Goal: Task Accomplishment & Management: Manage account settings

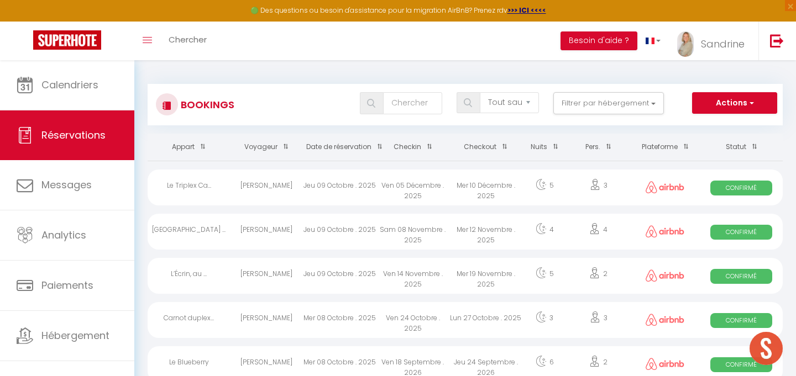
select select "not_cancelled"
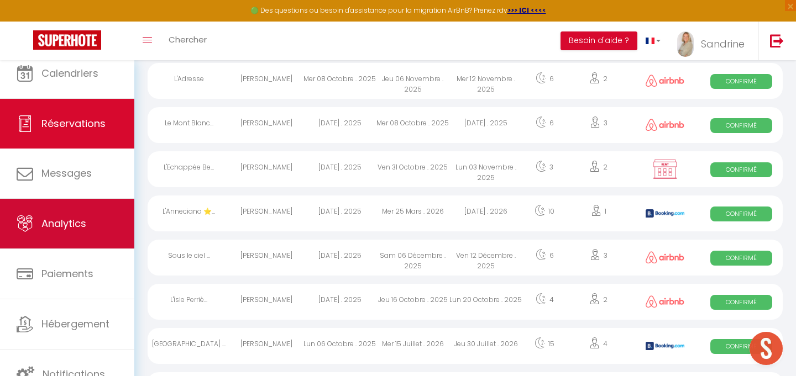
scroll to position [331, 0]
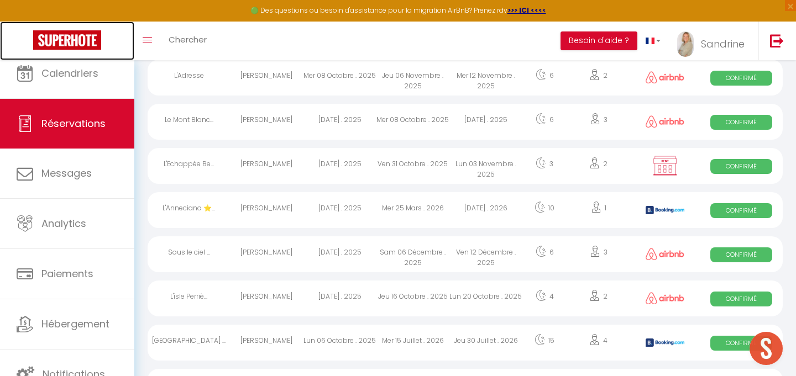
click at [86, 39] on img at bounding box center [67, 39] width 68 height 19
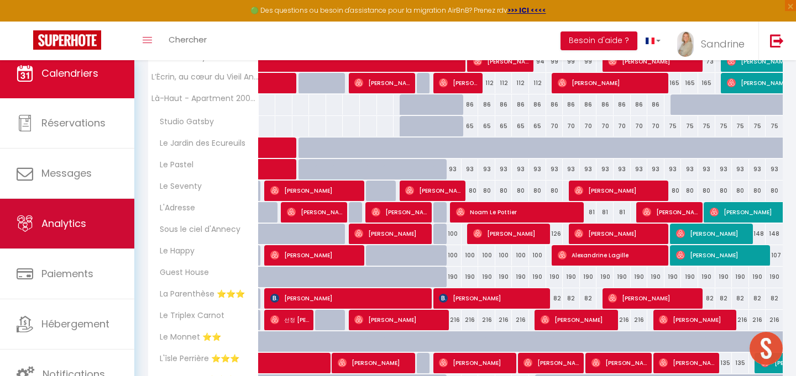
scroll to position [379, 0]
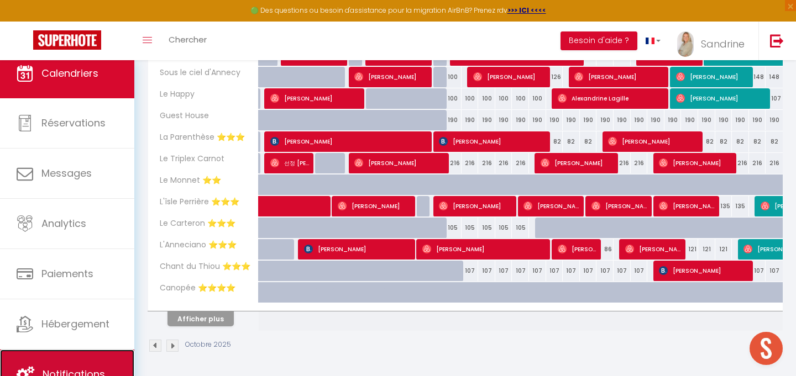
click at [70, 366] on link "Notifications" at bounding box center [67, 375] width 134 height 50
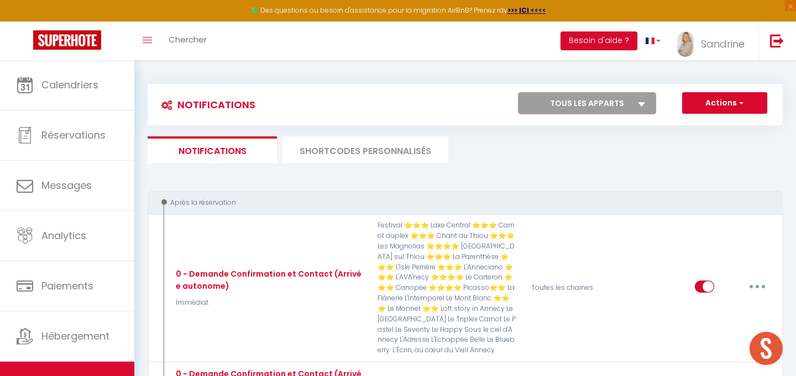
select select
checkbox input "false"
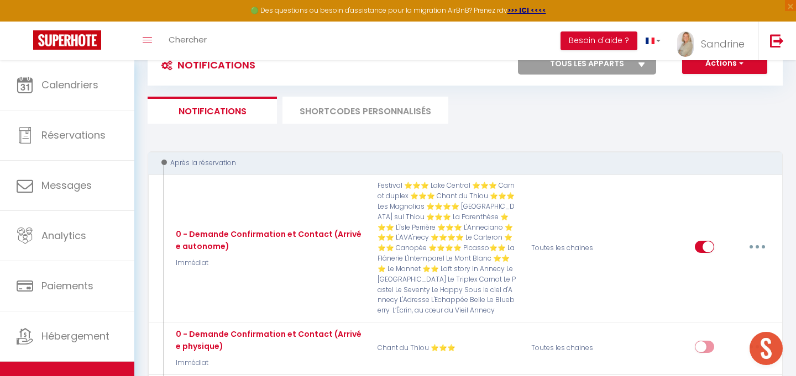
select select
checkbox input "false"
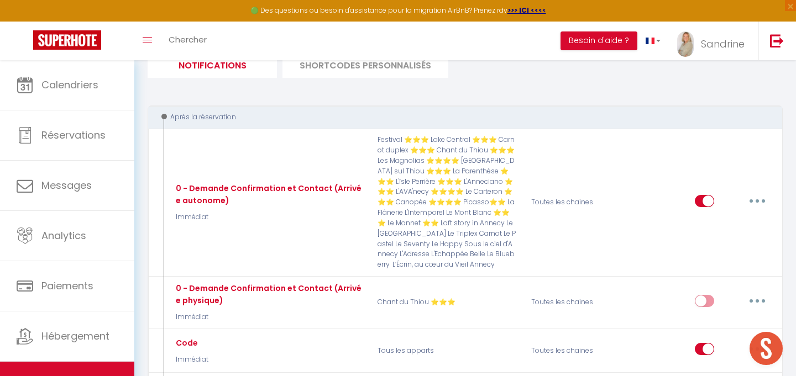
scroll to position [86, 0]
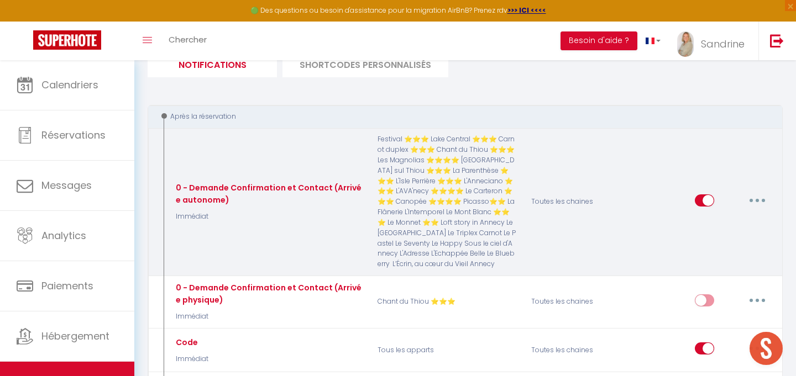
click at [756, 199] on icon "button" at bounding box center [756, 200] width 3 height 3
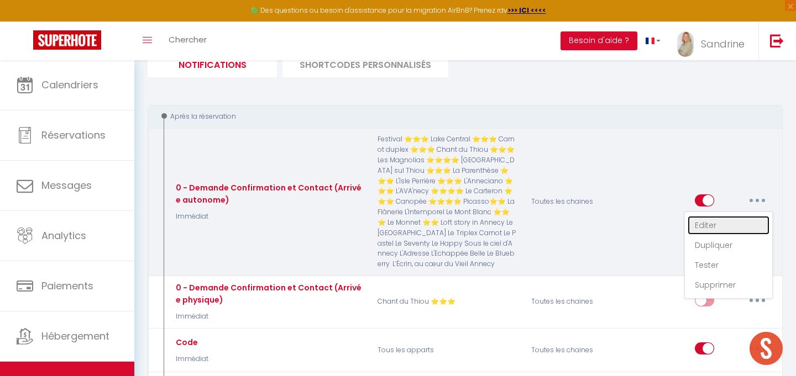
click at [732, 227] on link "Editer" at bounding box center [728, 225] width 82 height 19
type input "0 - Demande Confirmation et Contact (Arrivée autonome)"
select select "Immédiat"
select select "if_booking_is_paid"
checkbox input "true"
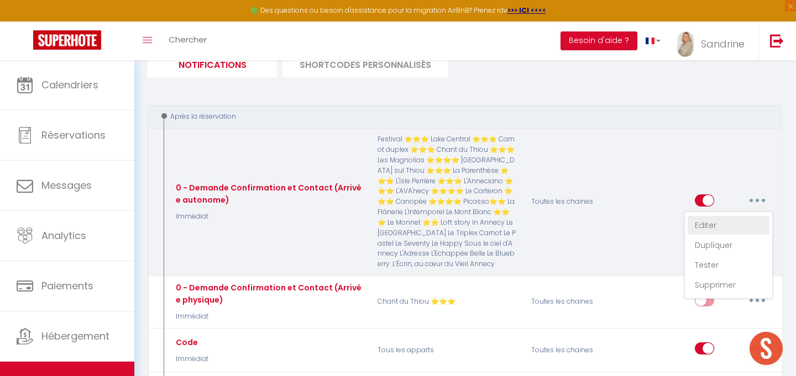
checkbox input "false"
checkbox input "true"
radio input "true"
type input "Merci de confirmer votre réservation - [BOOKING:ID] - [GUEST:FIRST_NAME] [GUEST…"
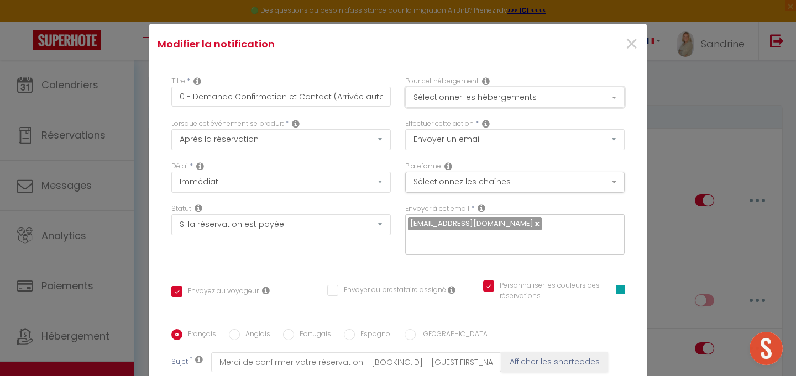
click at [545, 102] on button "Sélectionner les hébergements" at bounding box center [514, 97] width 219 height 21
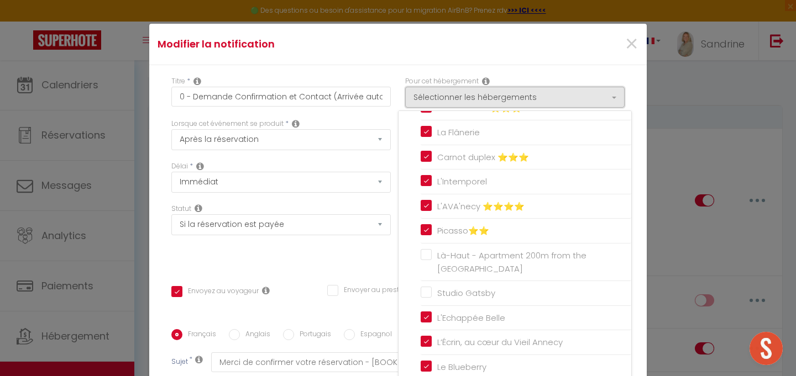
scroll to position [548, 0]
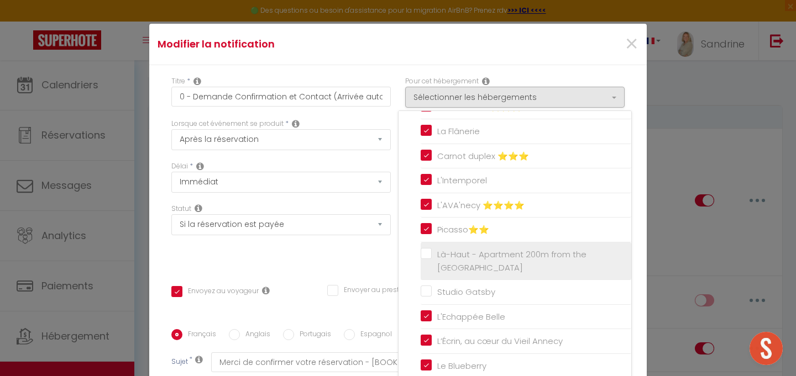
click at [429, 256] on input "Là-Haut - Apartment 200m from the [GEOGRAPHIC_DATA]" at bounding box center [525, 261] width 211 height 11
checkbox input "true"
checkbox input "false"
checkbox input "true"
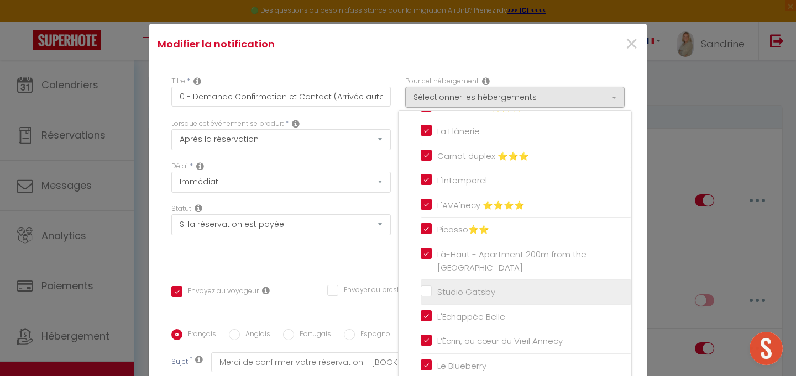
click at [429, 288] on input "Studio Gatsby" at bounding box center [525, 292] width 211 height 11
checkbox input "true"
checkbox input "false"
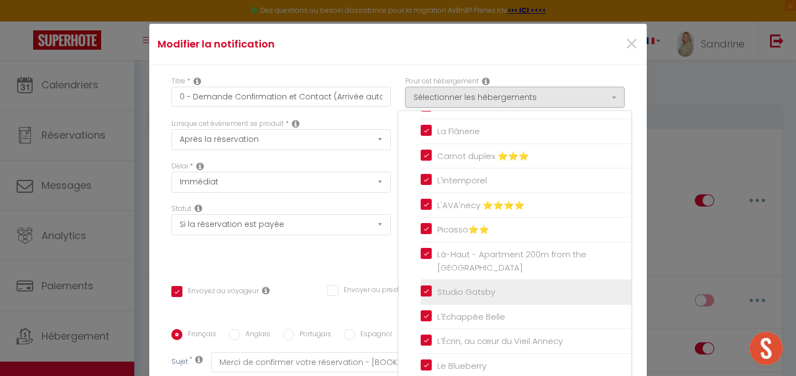
checkbox input "true"
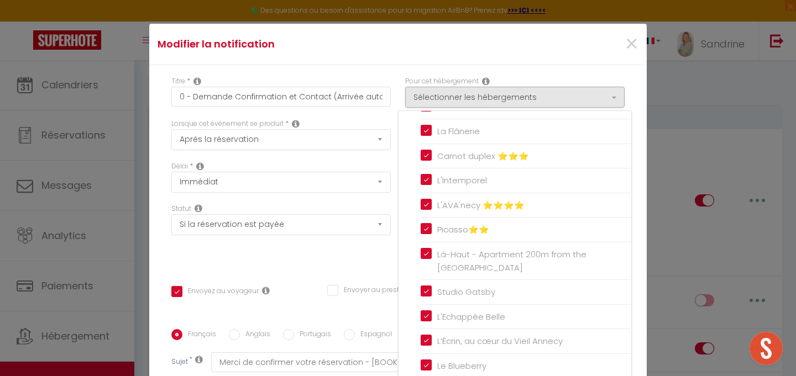
click at [382, 251] on div "Titre * 0 - Demande Confirmation et Contact (Arrivée autonome) Pour cet héberge…" at bounding box center [397, 329] width 497 height 529
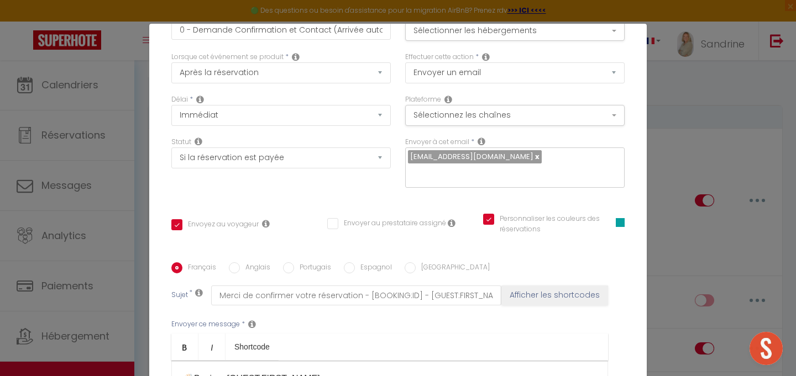
scroll to position [240, 0]
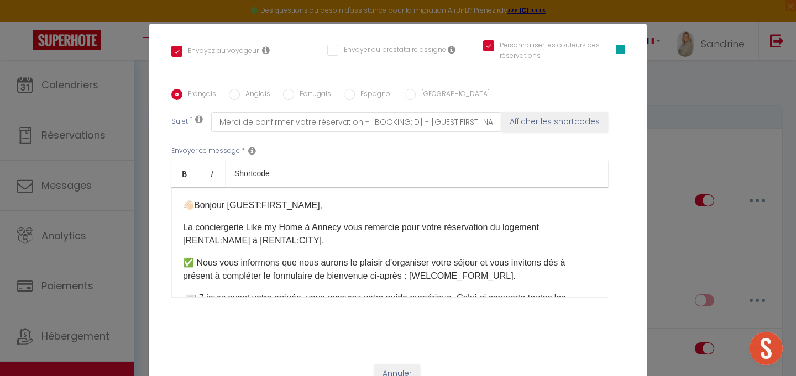
checkbox input "true"
checkbox input "false"
checkbox input "true"
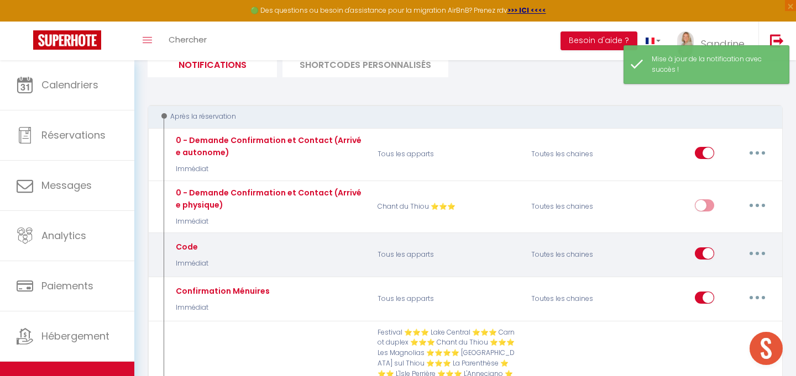
click at [758, 260] on button "button" at bounding box center [756, 254] width 31 height 18
click at [738, 275] on link "Editer" at bounding box center [728, 278] width 82 height 19
type input "Code"
select select "Immédiat"
select select "if_deposit_is_paid"
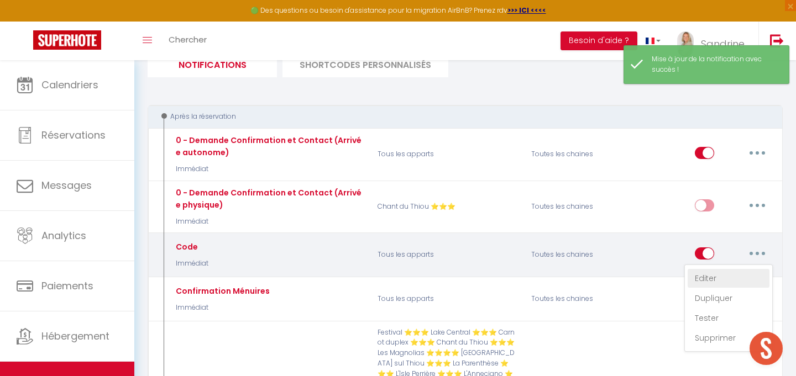
checkbox input "false"
radio input "true"
type input "code"
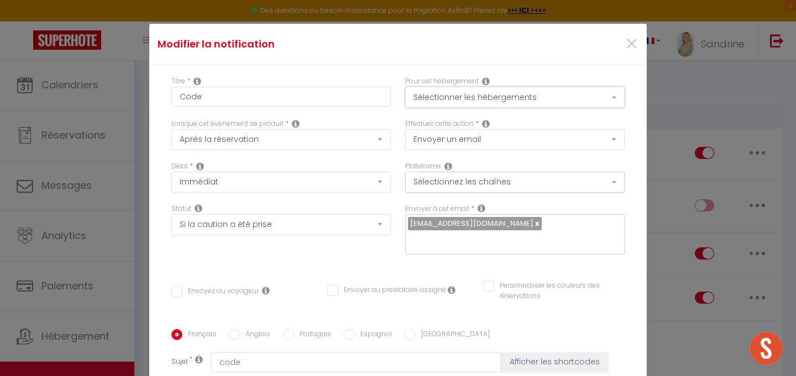
click at [499, 98] on button "Sélectionner les hébergements" at bounding box center [514, 97] width 219 height 21
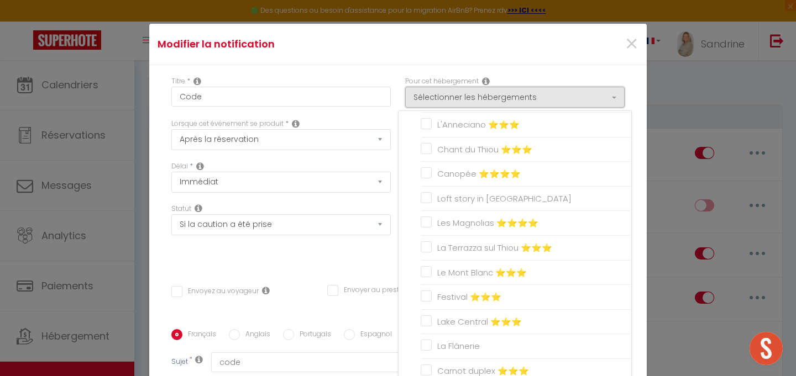
scroll to position [548, 0]
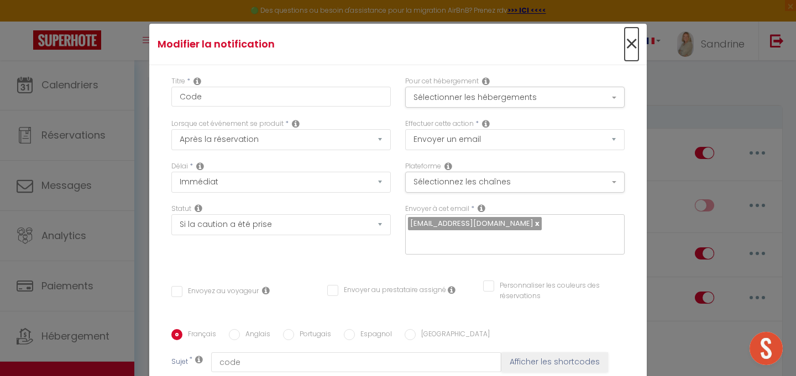
click at [632, 43] on span "×" at bounding box center [631, 44] width 14 height 33
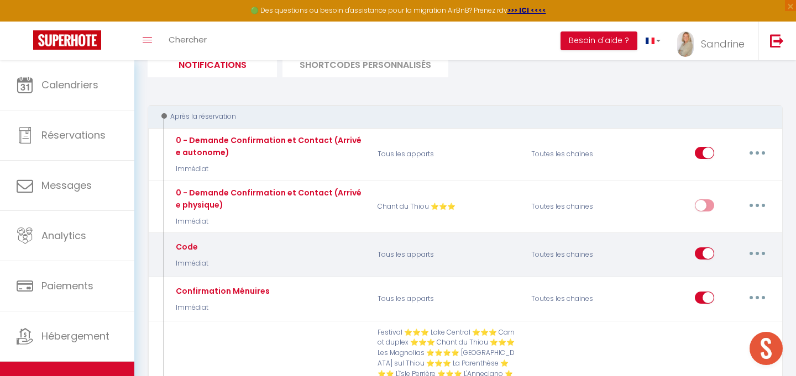
click at [711, 250] on input "checkbox" at bounding box center [703, 256] width 19 height 17
checkbox input "false"
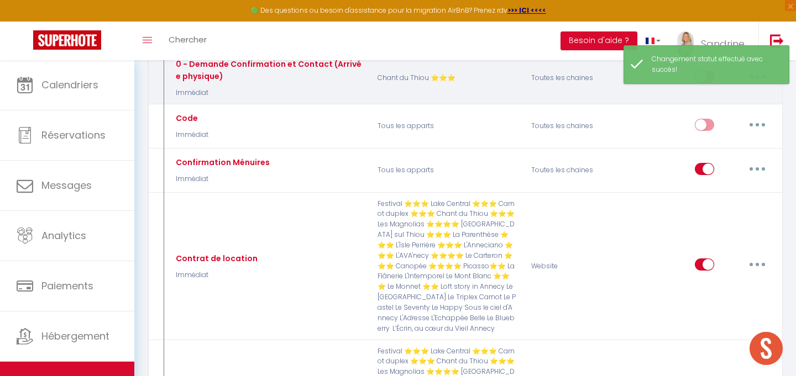
scroll to position [252, 0]
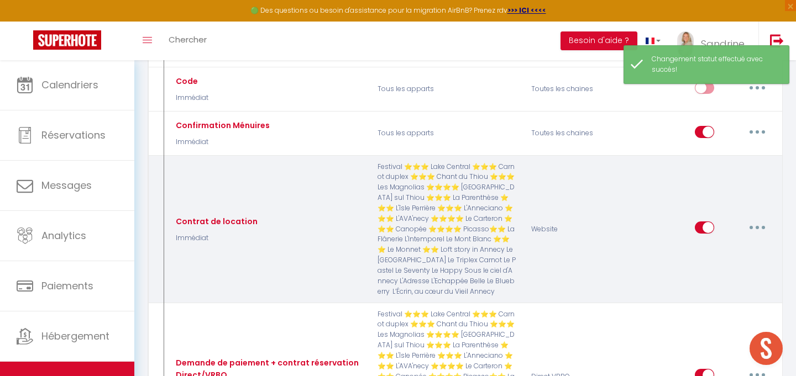
click at [755, 228] on icon "button" at bounding box center [756, 227] width 3 height 3
click at [728, 248] on link "Editer" at bounding box center [728, 253] width 82 height 19
type input "Contrat de location"
select select "if_booking_is_paid"
checkbox input "true"
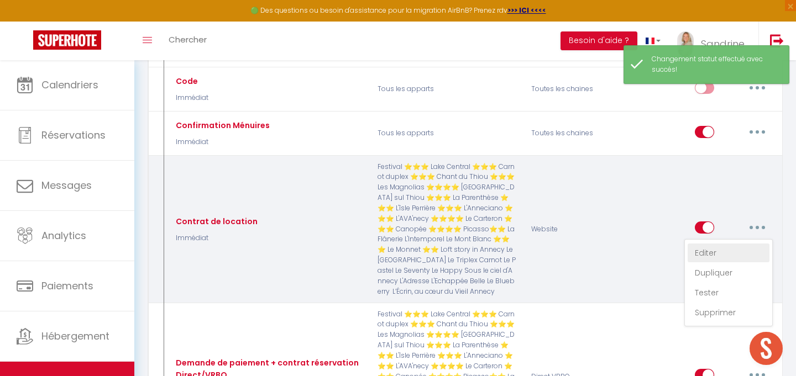
checkbox input "false"
type input "Votre séjour au [RENTAL:NAME]: contrat de location à signer"
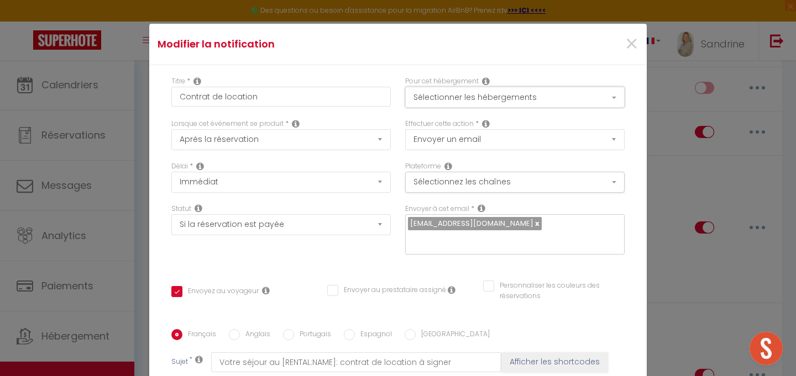
click at [574, 101] on button "Sélectionner les hébergements" at bounding box center [514, 97] width 219 height 21
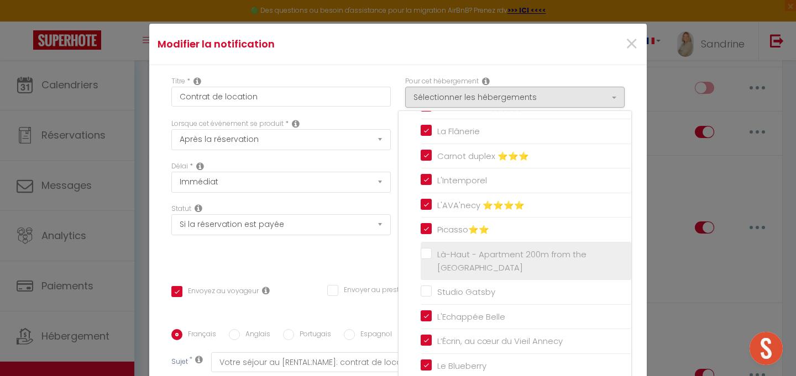
click at [431, 254] on label "Là-Haut - Apartment 200m from the [GEOGRAPHIC_DATA]" at bounding box center [527, 261] width 192 height 26
click at [428, 256] on input "Là-Haut - Apartment 200m from the [GEOGRAPHIC_DATA]" at bounding box center [525, 261] width 211 height 11
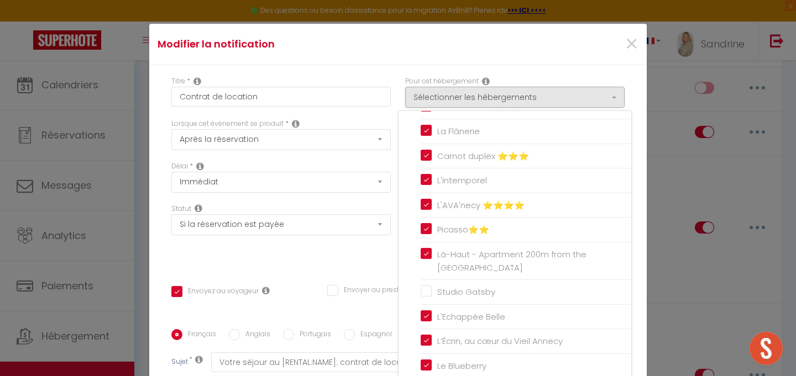
checkbox input "true"
checkbox input "false"
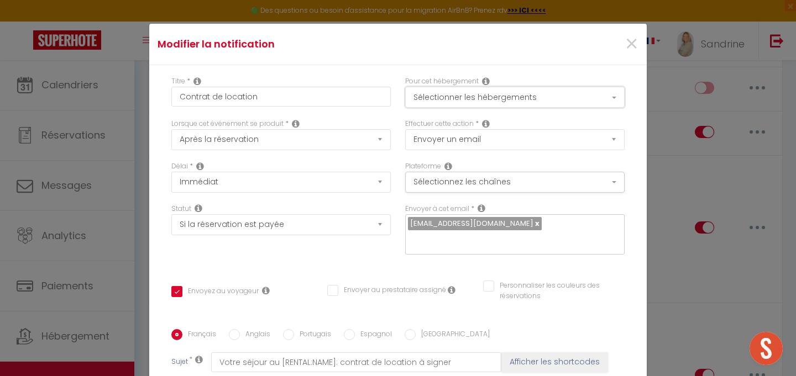
click at [535, 101] on button "Sélectionner les hébergements" at bounding box center [514, 97] width 219 height 21
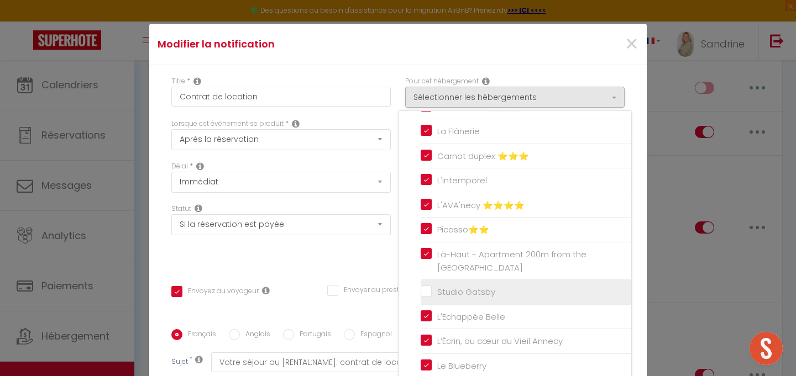
click at [431, 290] on input "Studio Gatsby" at bounding box center [525, 292] width 211 height 11
checkbox input "true"
checkbox input "false"
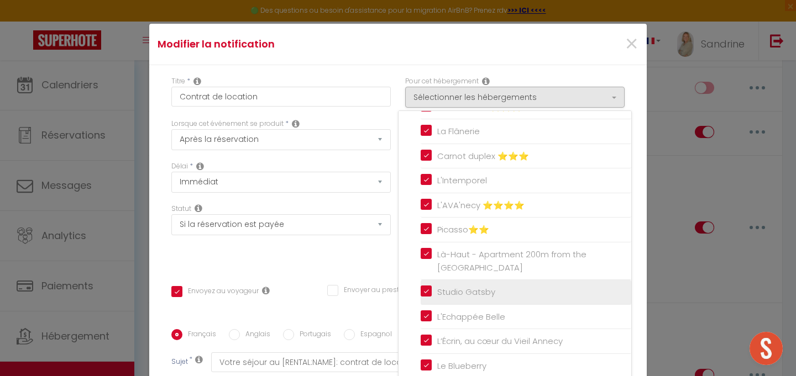
checkbox input "false"
checkbox input "true"
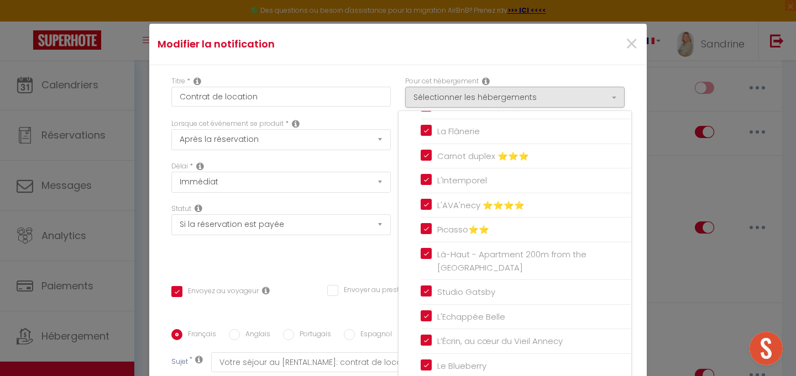
click at [396, 70] on div "Titre * Contrat de location Pour cet hébergement Sélectionner les hébergements …" at bounding box center [397, 329] width 497 height 529
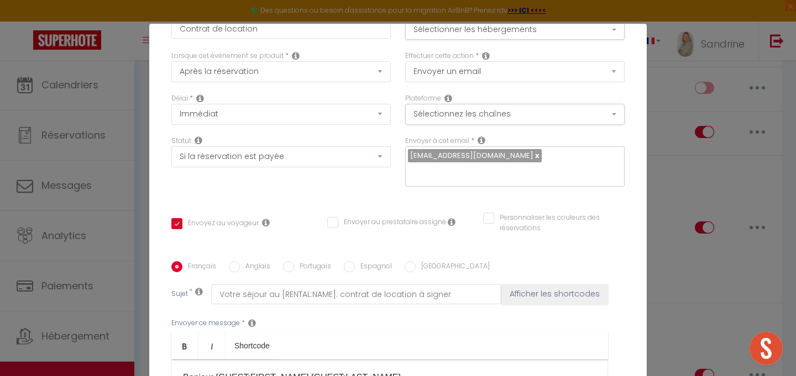
scroll to position [240, 0]
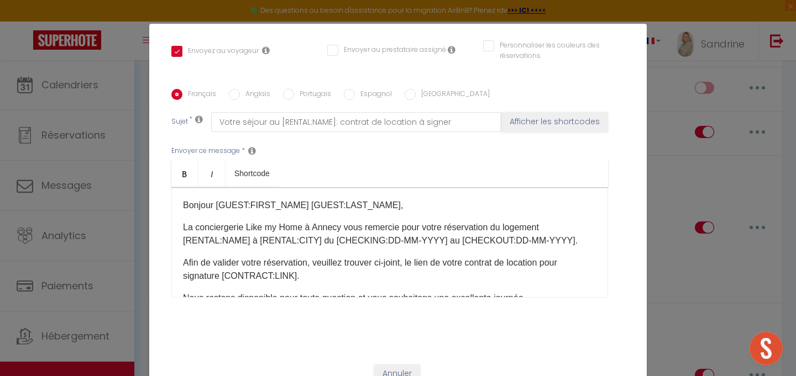
checkbox input "true"
checkbox input "false"
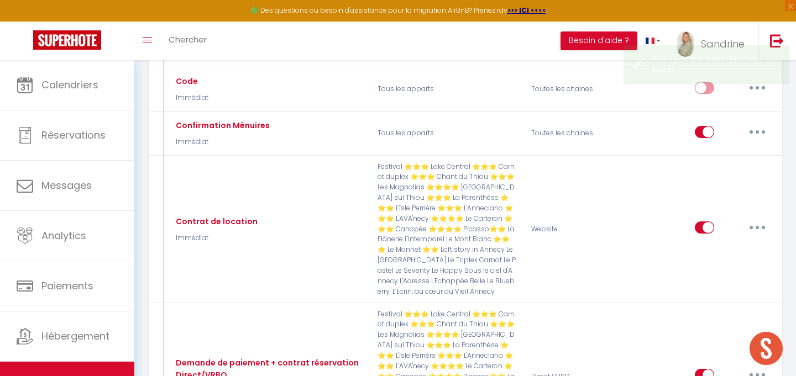
checkbox input "false"
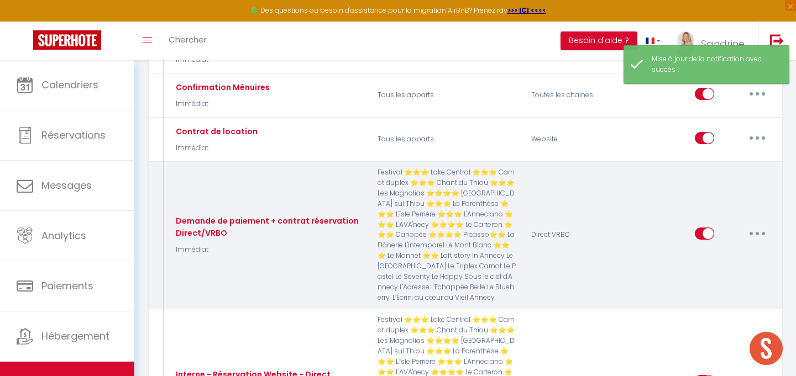
scroll to position [315, 0]
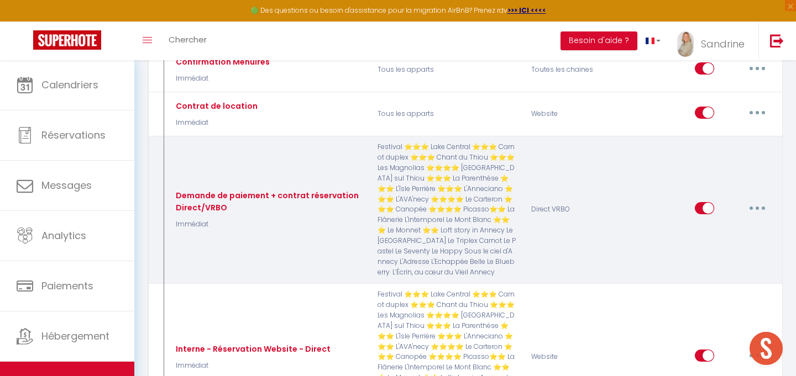
click at [760, 207] on button "button" at bounding box center [756, 208] width 31 height 18
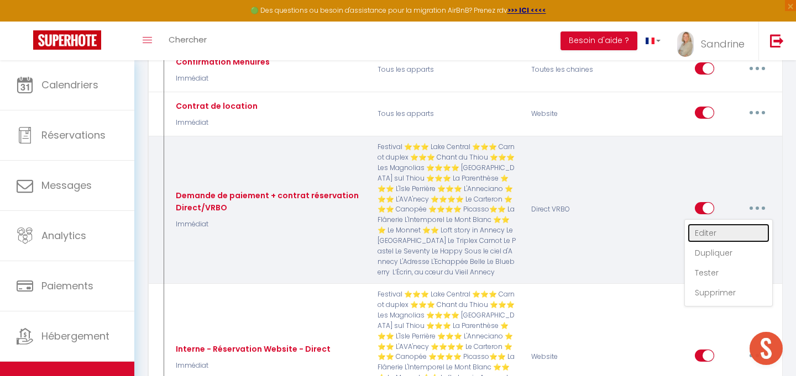
click at [713, 230] on link "Editer" at bounding box center [728, 233] width 82 height 19
type input "Demande de paiement + contrat réservation Direct/VRBO"
select select "Immédiat"
select select
checkbox input "true"
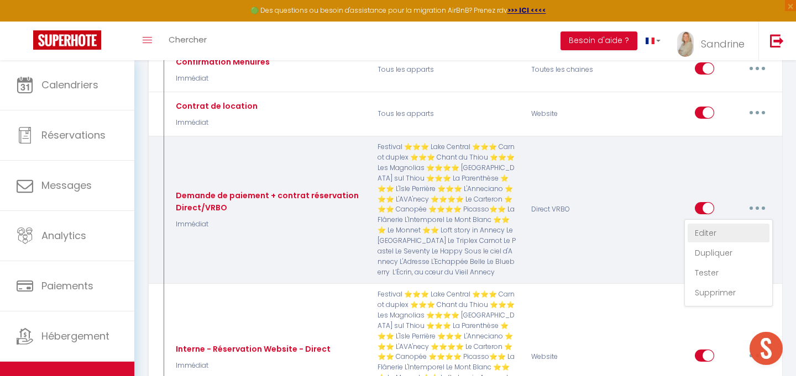
checkbox input "false"
radio input "true"
type input "[RENTAL:NAME] : Votre séjour du [CHECKING:DD-MM-YYYY]au [CHECKOUT:DD-MM-YYYY]"
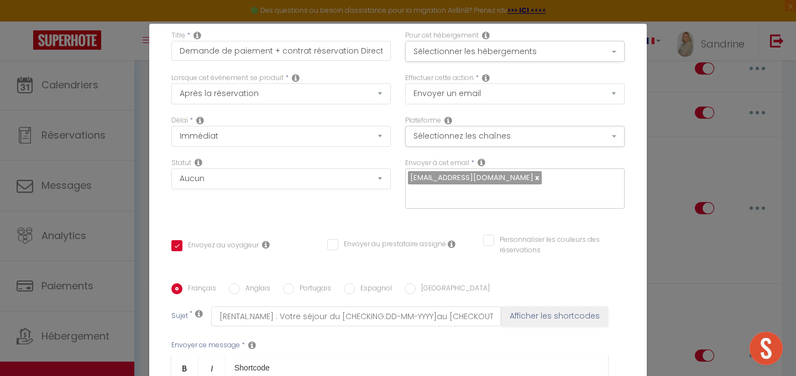
scroll to position [0, 0]
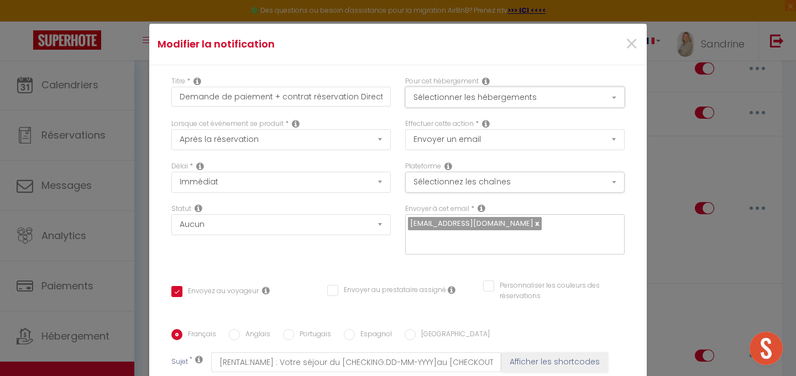
click at [514, 94] on button "Sélectionner les hébergements" at bounding box center [514, 97] width 219 height 21
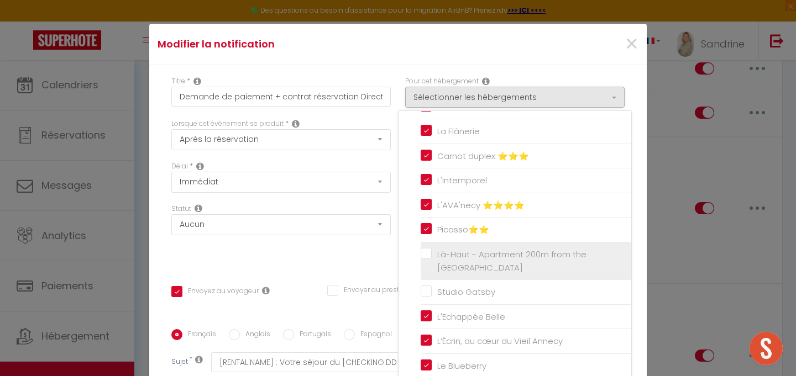
click at [431, 251] on label "Là-Haut - Apartment 200m from the [GEOGRAPHIC_DATA]" at bounding box center [527, 261] width 192 height 26
click at [426, 256] on input "Là-Haut - Apartment 200m from the [GEOGRAPHIC_DATA]" at bounding box center [525, 261] width 211 height 11
checkbox input "true"
checkbox input "false"
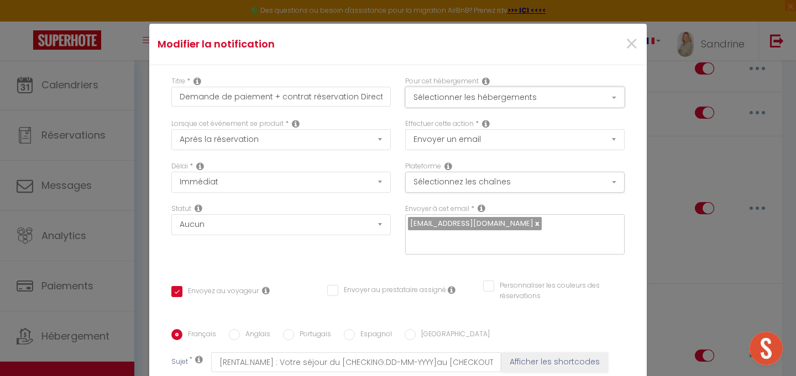
click at [481, 96] on button "Sélectionner les hébergements" at bounding box center [514, 97] width 219 height 21
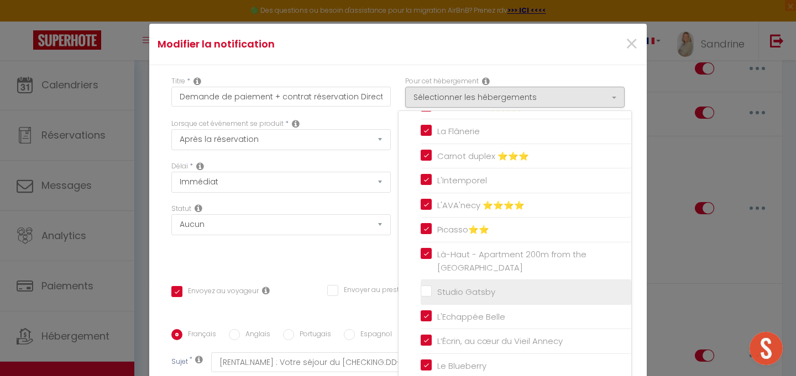
click at [429, 292] on input "Studio Gatsby" at bounding box center [525, 292] width 211 height 11
checkbox input "true"
checkbox input "false"
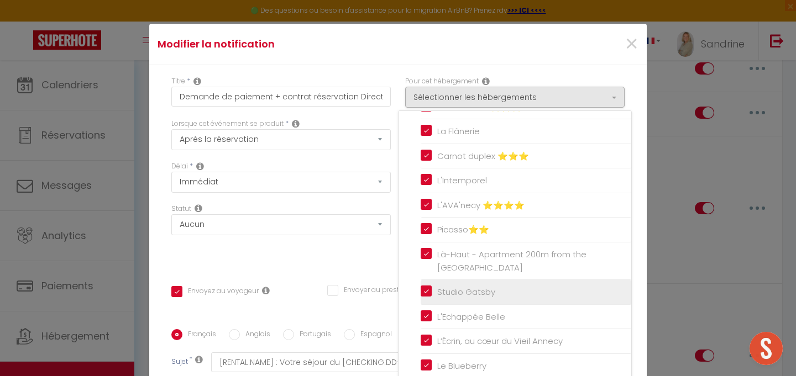
checkbox input "false"
checkbox input "true"
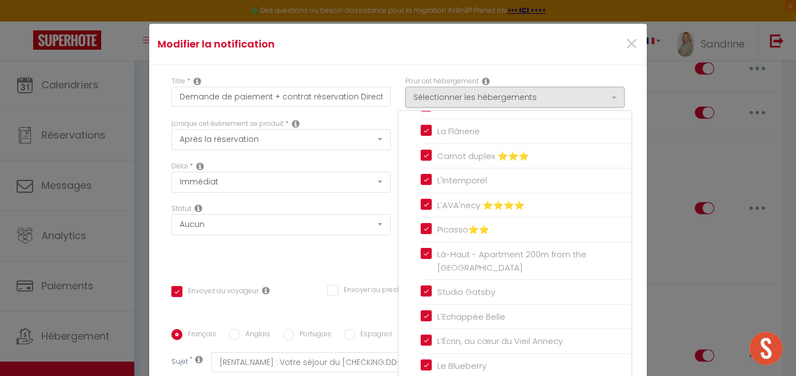
click at [359, 246] on div "Statut Aucun Si la réservation est payée Si réservation non payée Si la caution…" at bounding box center [281, 235] width 234 height 62
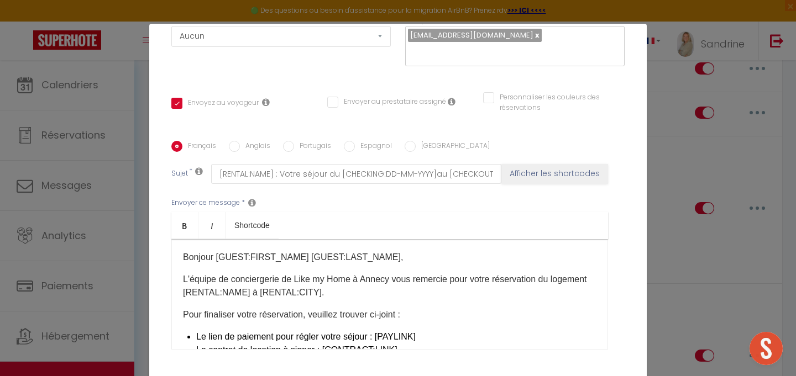
scroll to position [240, 0]
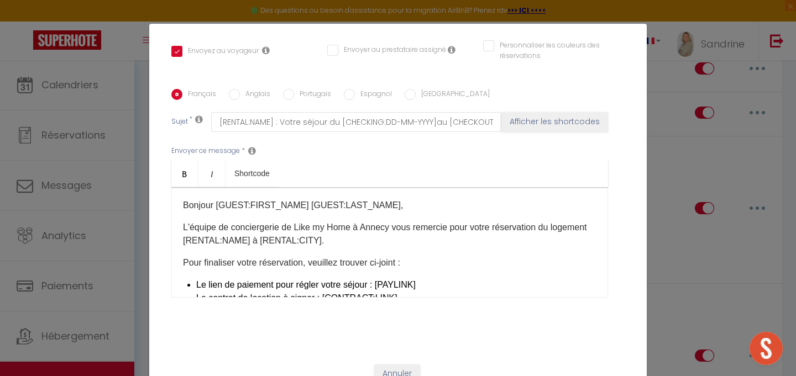
checkbox input "true"
checkbox input "false"
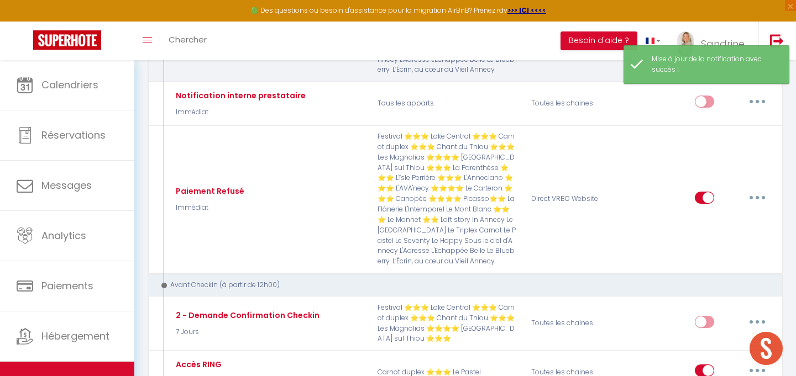
scroll to position [578, 0]
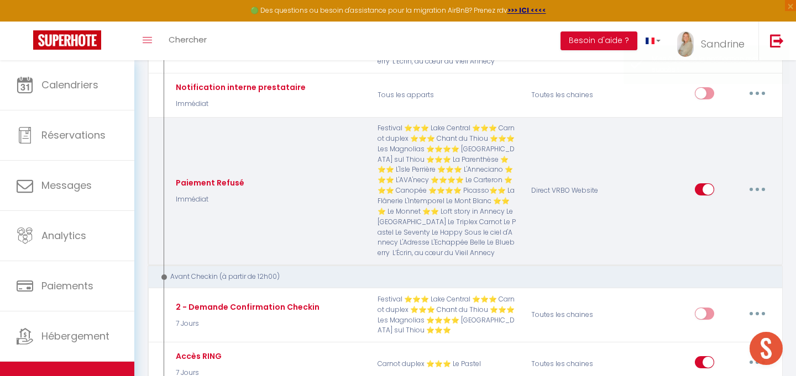
click at [756, 188] on icon "button" at bounding box center [756, 189] width 3 height 3
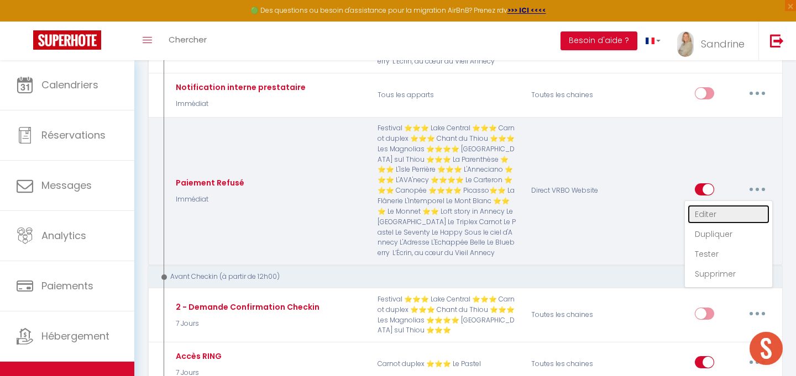
click at [718, 213] on link "Editer" at bounding box center [728, 214] width 82 height 19
type input "Paiement Refusé"
checkbox input "false"
select select "Immédiat"
select select "if_booking_not_paid"
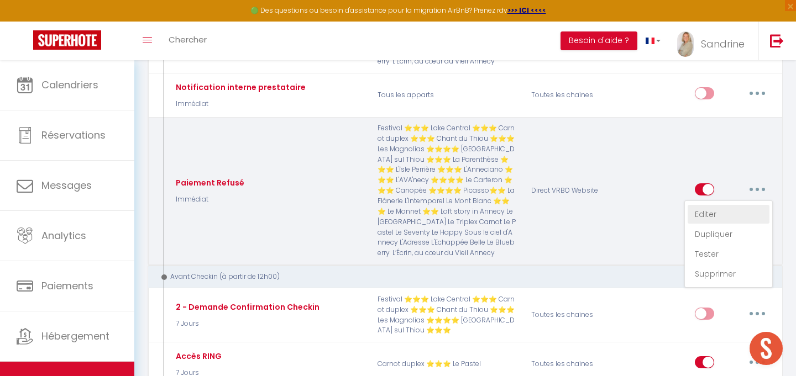
checkbox input "true"
checkbox input "false"
radio input "true"
type input "Paiement Refusé de votre réservation à [RENTAL:CITY]"
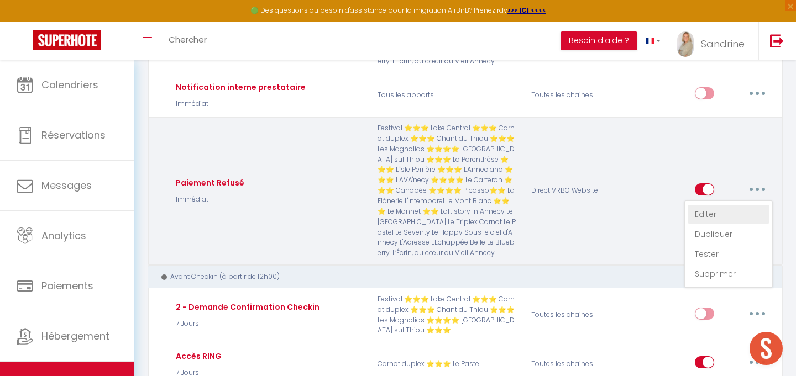
checkbox input "false"
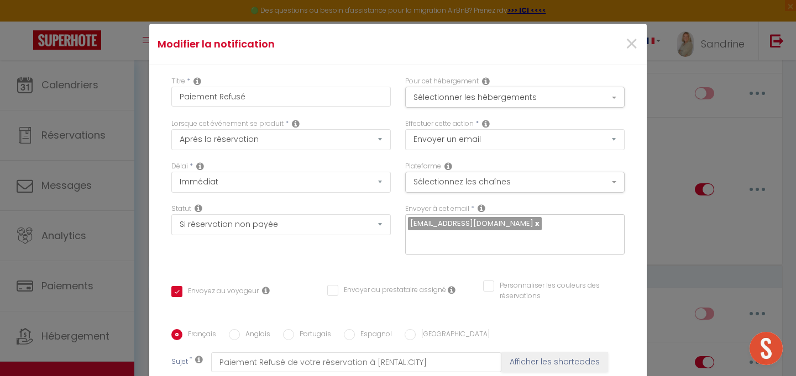
scroll to position [0, 0]
click at [602, 97] on button "Sélectionner les hébergements" at bounding box center [514, 97] width 219 height 21
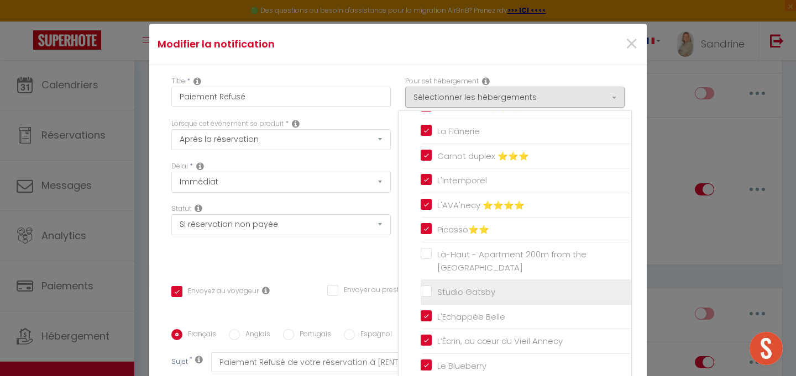
click at [476, 294] on input "Studio Gatsby" at bounding box center [525, 292] width 211 height 11
checkbox input "true"
checkbox input "false"
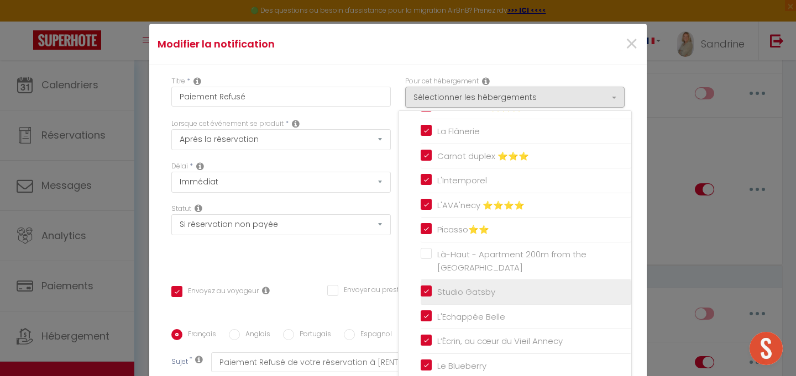
checkbox input "false"
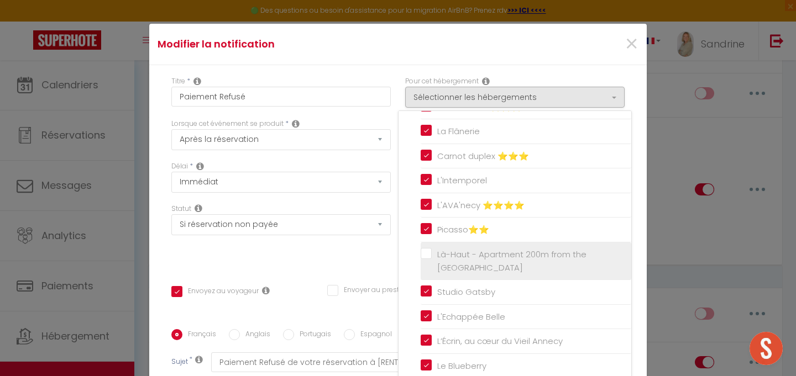
click at [494, 250] on span "Là-Haut - Apartment 200m from the [GEOGRAPHIC_DATA]" at bounding box center [511, 261] width 149 height 25
click at [494, 256] on input "Là-Haut - Apartment 200m from the [GEOGRAPHIC_DATA]" at bounding box center [525, 261] width 211 height 11
checkbox input "true"
checkbox input "false"
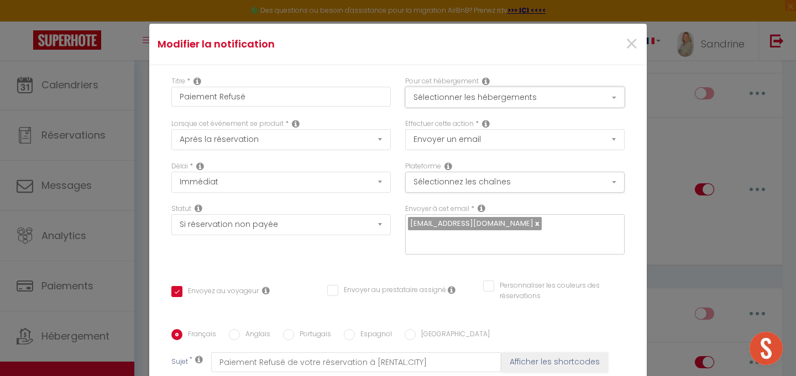
click at [533, 93] on button "Sélectionner les hébergements" at bounding box center [514, 97] width 219 height 21
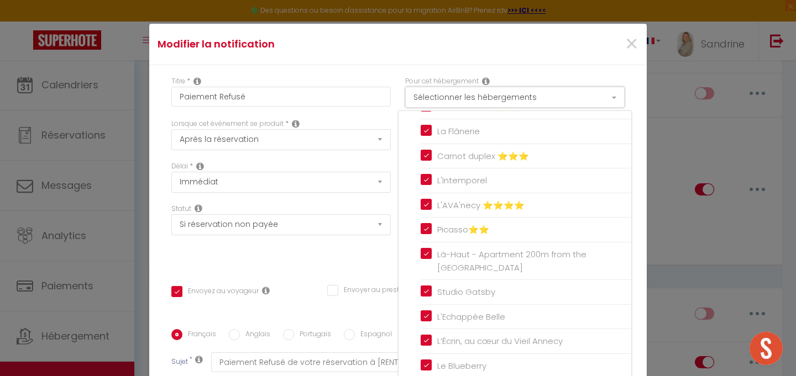
click at [533, 93] on button "Sélectionner les hébergements" at bounding box center [514, 97] width 219 height 21
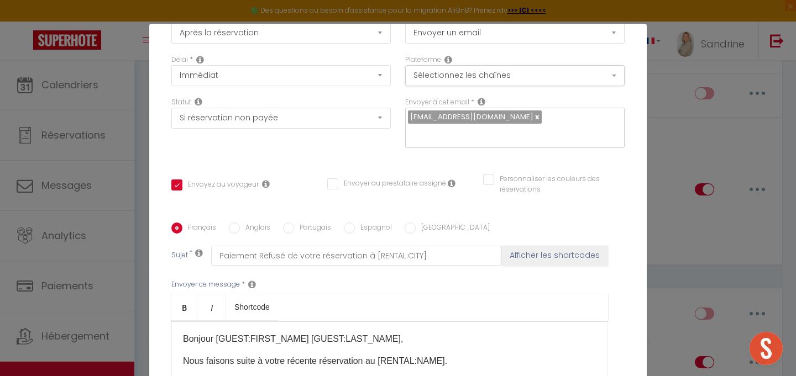
scroll to position [240, 0]
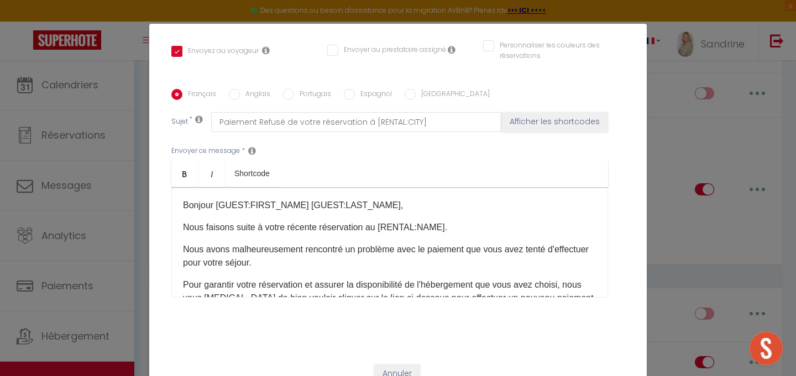
checkbox input "true"
checkbox input "false"
select select
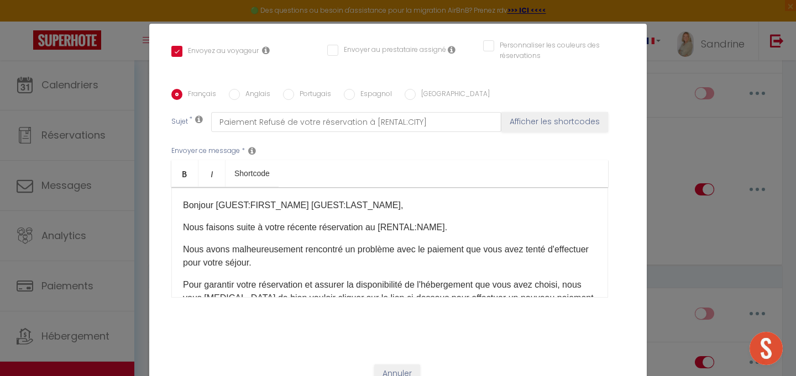
select select
checkbox input "false"
radio input "false"
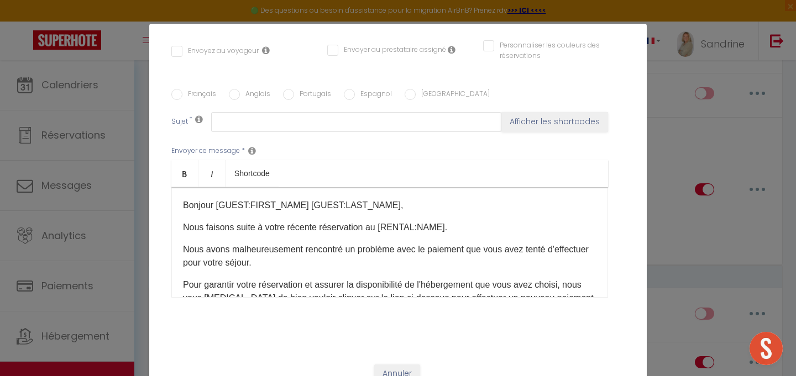
scroll to position [0, 0]
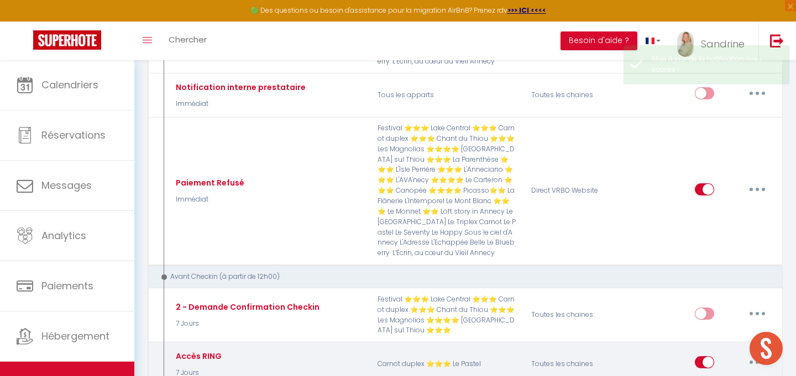
select select
checkbox input "false"
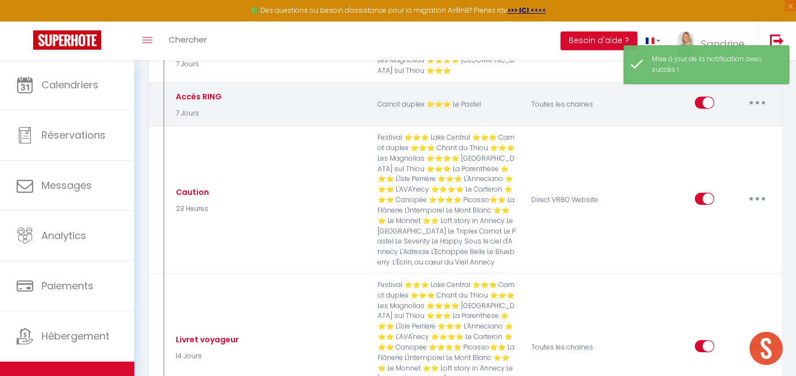
scroll to position [743, 0]
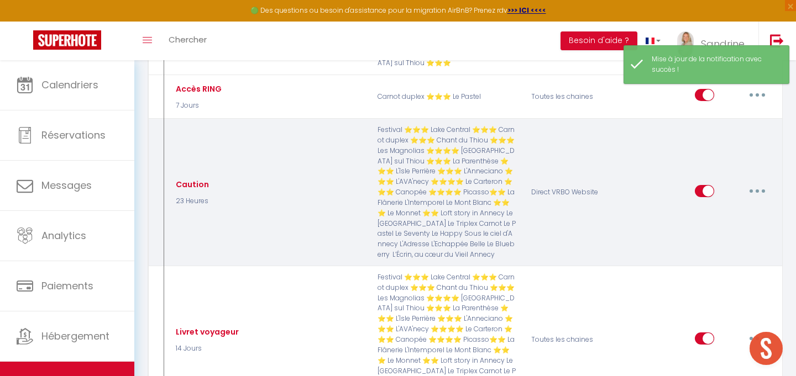
click at [759, 191] on button "button" at bounding box center [756, 191] width 31 height 18
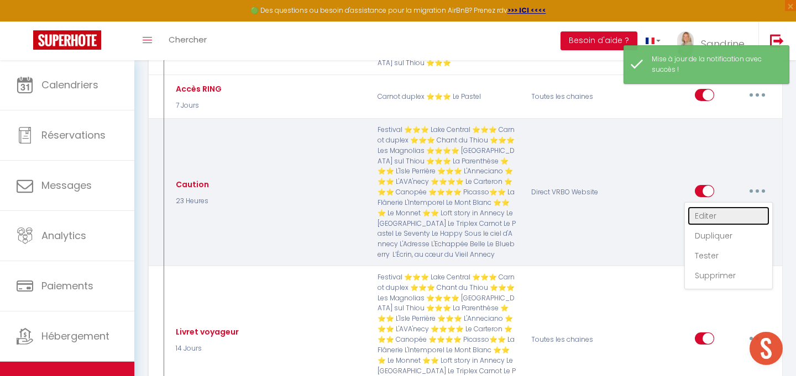
click at [725, 215] on link "Editer" at bounding box center [728, 216] width 82 height 19
type input "Caution"
select select "23 Heures"
select select
checkbox input "true"
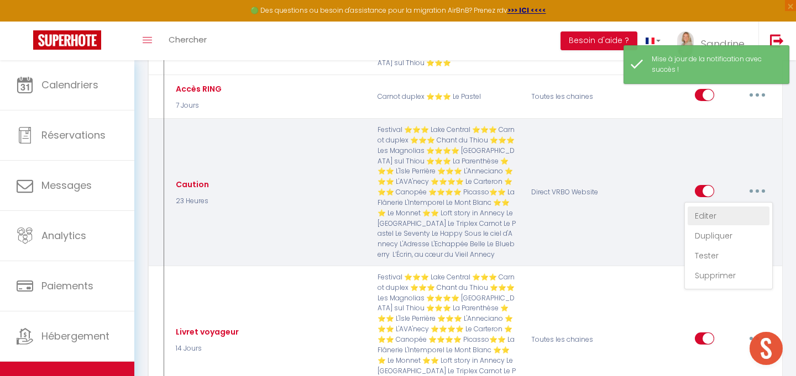
checkbox input "false"
checkbox input "true"
radio input "true"
type input "Lien de caution pour votre séjour à [RENTAL:ADDRESS]: [DEPOSITLINK]"
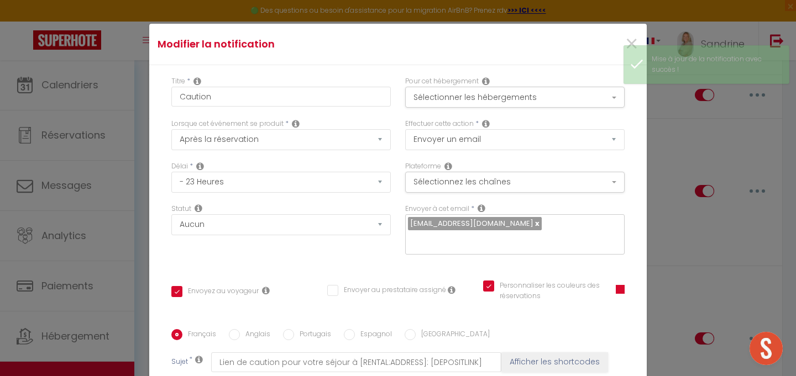
scroll to position [0, 0]
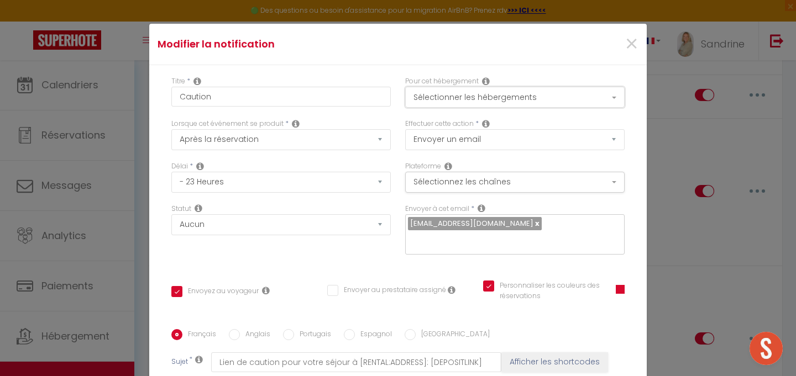
click at [486, 105] on button "Sélectionner les hébergements" at bounding box center [514, 97] width 219 height 21
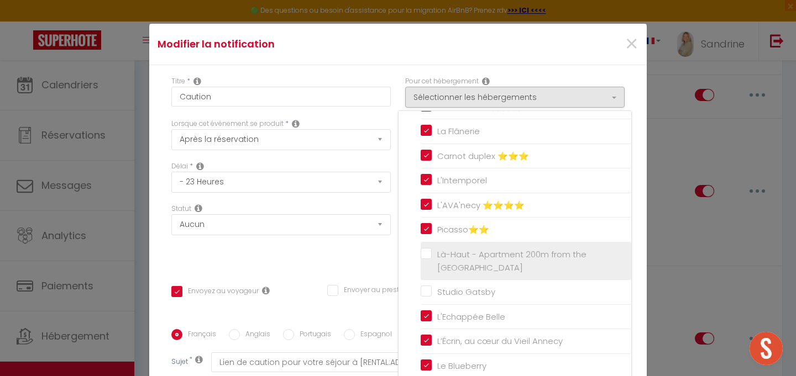
click at [429, 256] on input "Là-Haut - Apartment 200m from the [GEOGRAPHIC_DATA]" at bounding box center [525, 261] width 211 height 11
checkbox input "true"
checkbox input "false"
checkbox input "true"
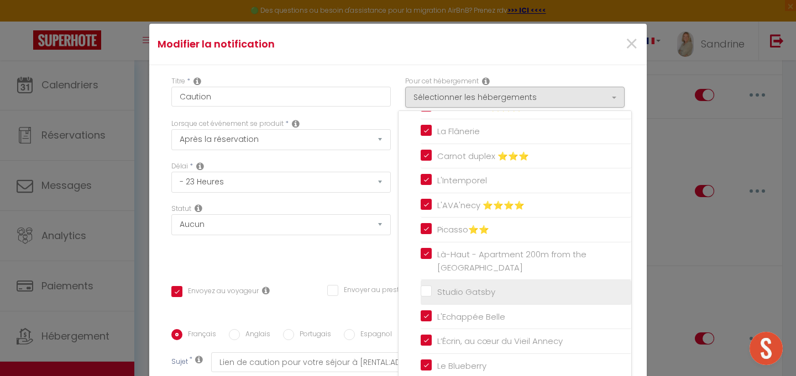
click at [428, 290] on input "Studio Gatsby" at bounding box center [525, 292] width 211 height 11
checkbox input "true"
checkbox input "false"
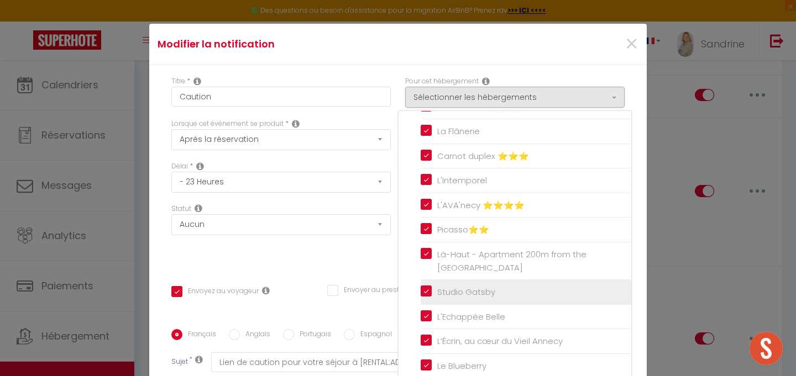
checkbox input "true"
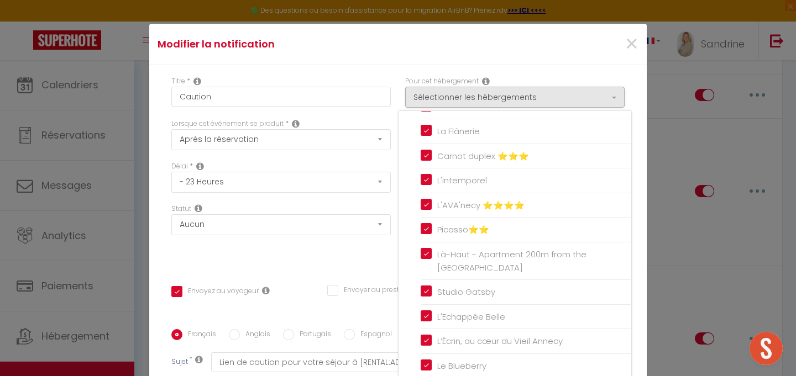
click at [381, 256] on div "Titre * Caution Pour cet hébergement Sélectionner les hébergements Tous les app…" at bounding box center [397, 329] width 497 height 529
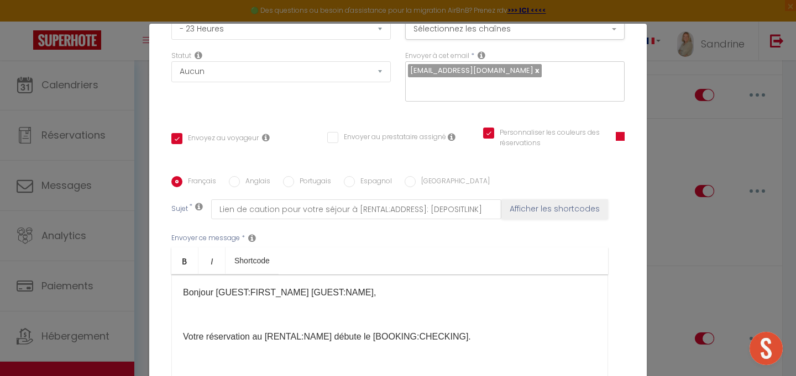
scroll to position [240, 0]
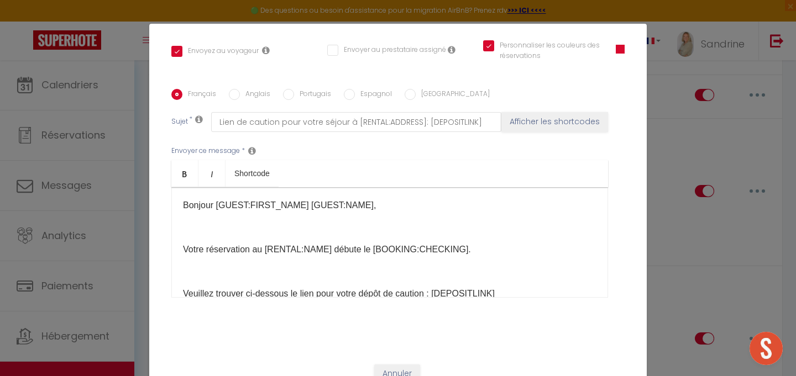
checkbox input "true"
checkbox input "false"
checkbox input "true"
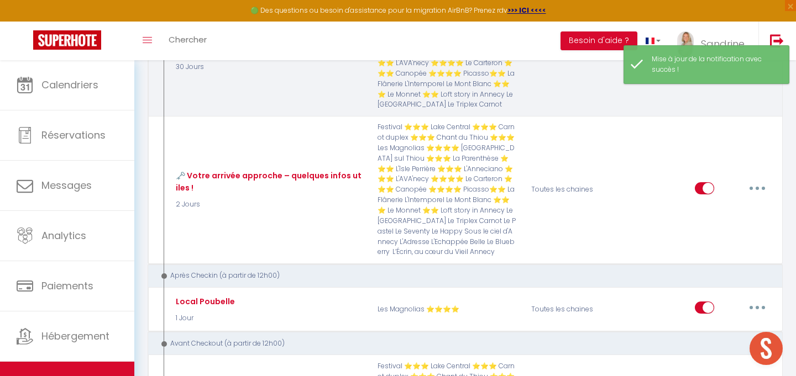
scroll to position [1065, 0]
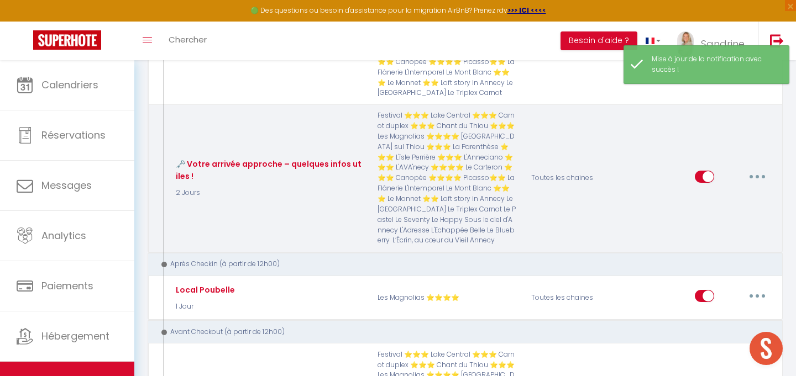
click at [760, 178] on button "button" at bounding box center [756, 177] width 31 height 18
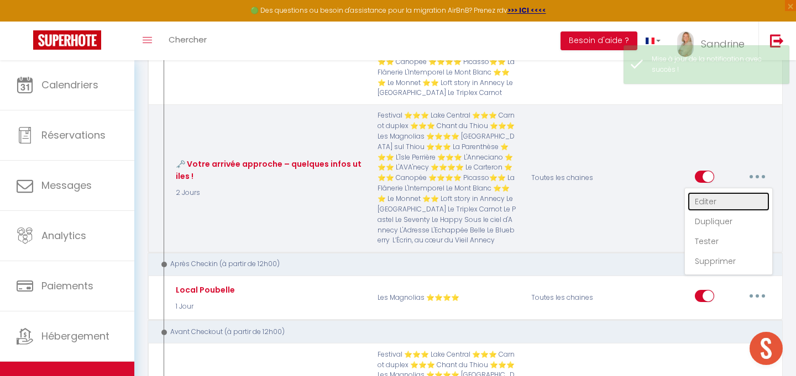
click at [725, 204] on link "Editer" at bounding box center [728, 201] width 82 height 19
type input "🗝️ Votre arrivée approche – quelques infos utiles !"
select select "2 Jours"
select select "if_booking_is_paid"
checkbox input "true"
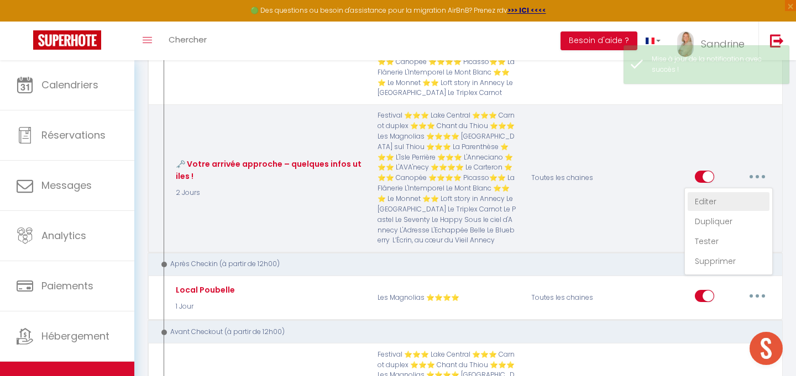
checkbox input "false"
checkbox input "true"
radio input "true"
type input "Les informations utiles pour préparer votre arrivée à [GEOGRAPHIC_DATA]"
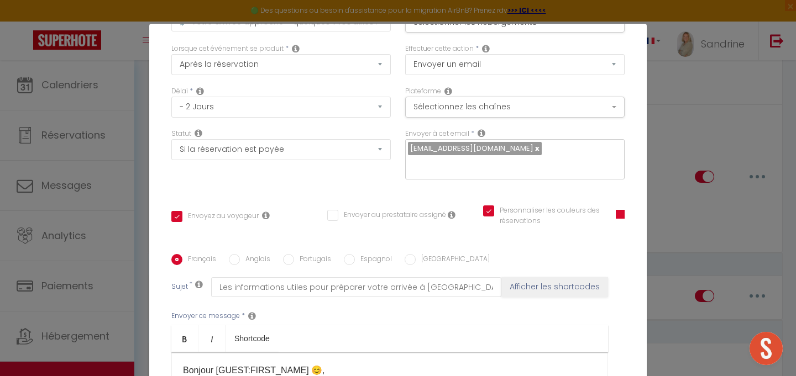
scroll to position [0, 0]
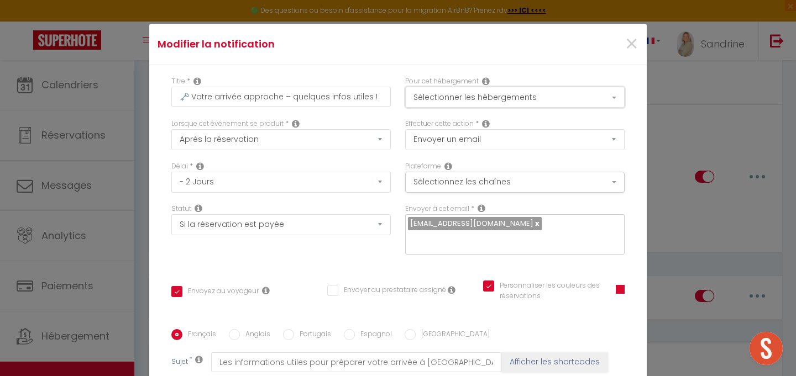
click at [546, 92] on button "Sélectionner les hébergements" at bounding box center [514, 97] width 219 height 21
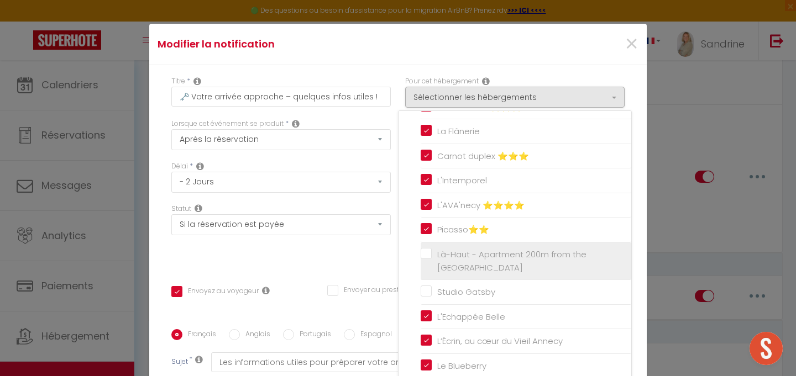
click at [431, 253] on label "Là-Haut - Apartment 200m from the [GEOGRAPHIC_DATA]" at bounding box center [527, 261] width 192 height 26
click at [427, 256] on input "Là-Haut - Apartment 200m from the [GEOGRAPHIC_DATA]" at bounding box center [525, 261] width 211 height 11
checkbox input "true"
checkbox input "false"
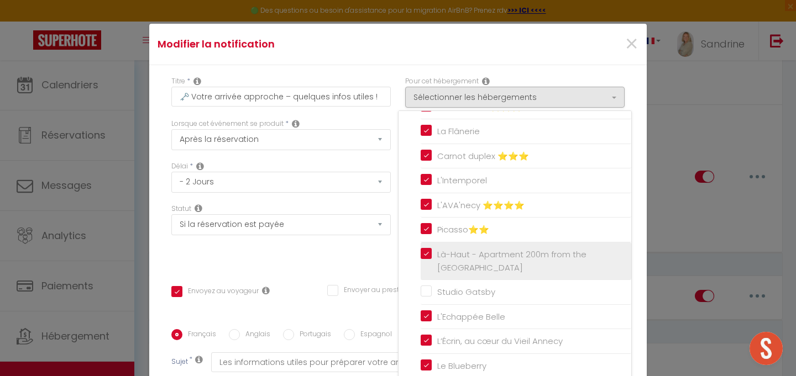
checkbox input "true"
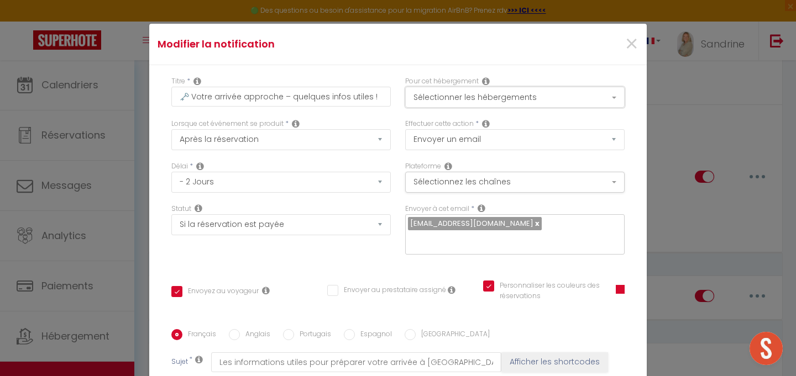
click at [514, 97] on button "Sélectionner les hébergements" at bounding box center [514, 97] width 219 height 21
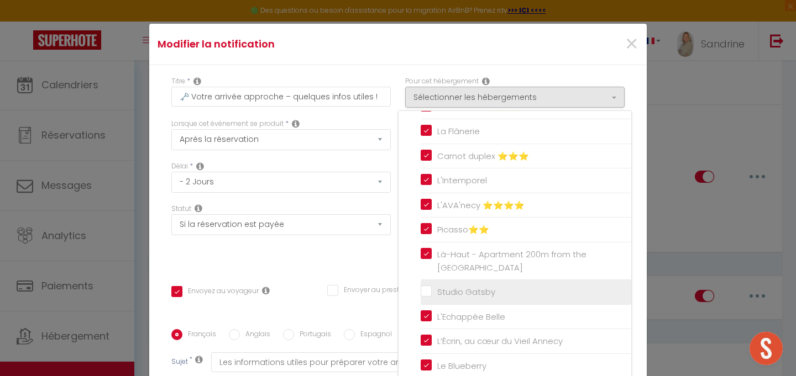
click at [429, 290] on input "Studio Gatsby" at bounding box center [525, 292] width 211 height 11
checkbox input "true"
checkbox input "false"
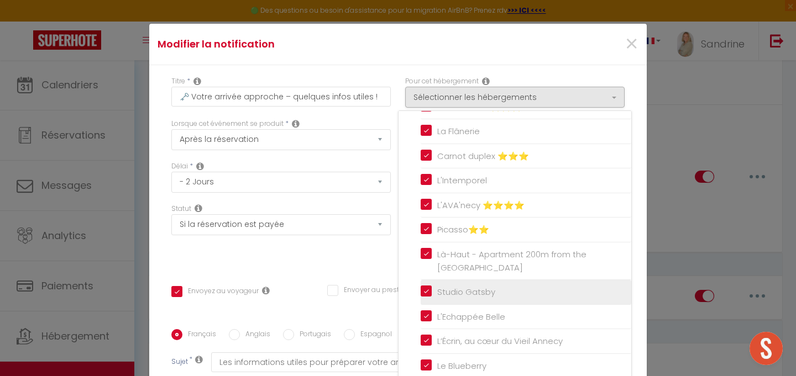
checkbox input "true"
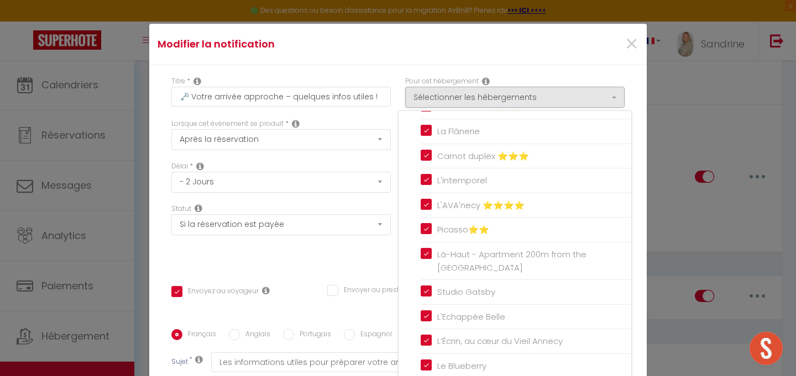
click at [470, 56] on div "Modifier la notification ×" at bounding box center [397, 44] width 497 height 41
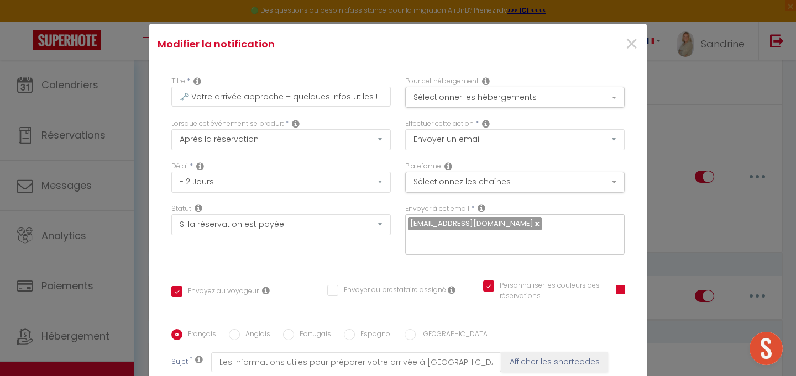
scroll to position [240, 0]
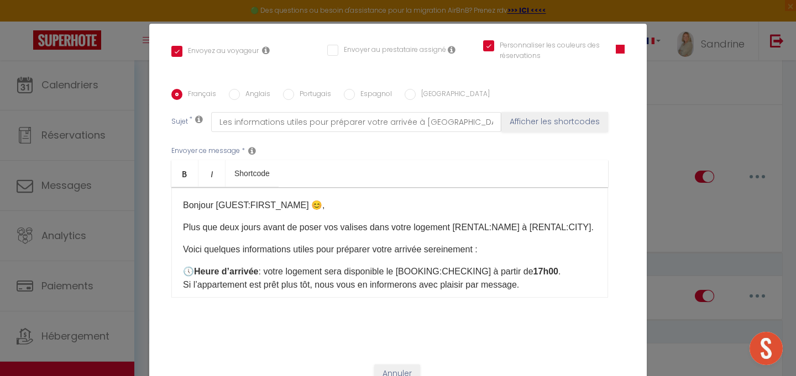
checkbox input "true"
checkbox input "false"
checkbox input "true"
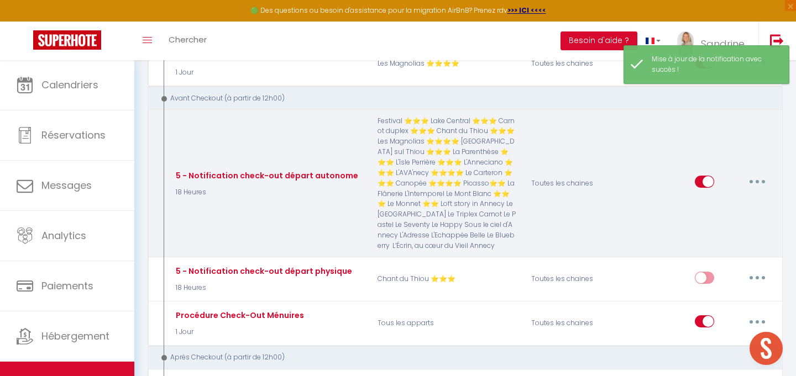
scroll to position [1204, 0]
click at [758, 185] on button "button" at bounding box center [756, 181] width 31 height 18
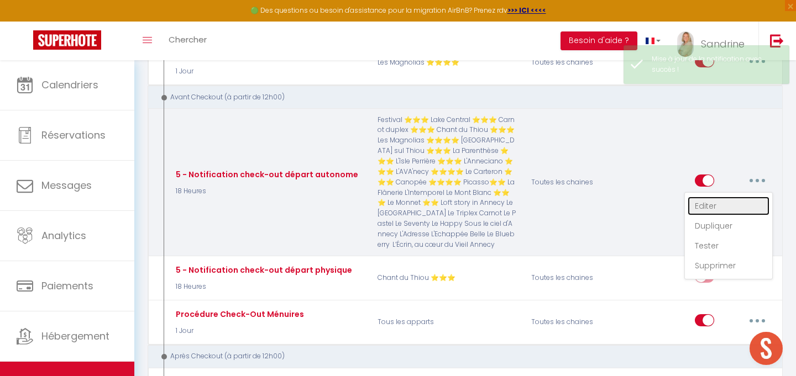
click at [733, 209] on link "Editer" at bounding box center [728, 206] width 82 height 19
type input "5 - Notification check-out départ autonome"
select select "4"
select select "18 Heures"
select select
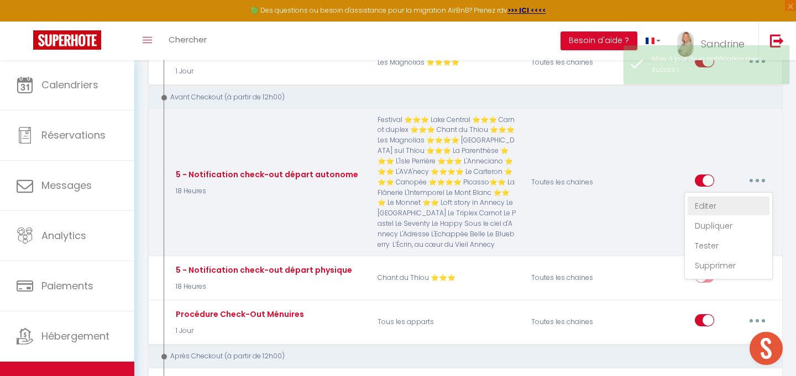
checkbox input "true"
checkbox input "false"
radio input "true"
type input "Procédure pour votre départ - [RENTAL:NAME] - [GUEST:FIRST_NAME] [GUEST:NAME]"
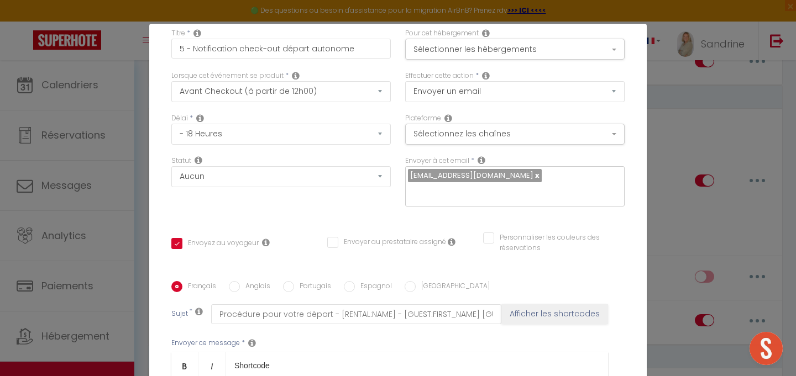
scroll to position [0, 0]
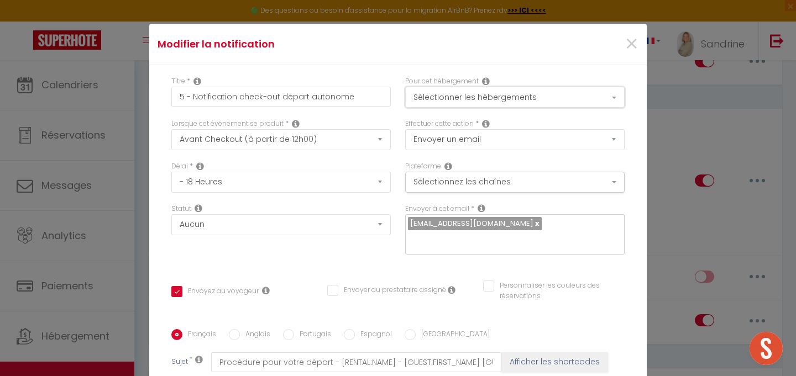
click at [482, 97] on button "Sélectionner les hébergements" at bounding box center [514, 97] width 219 height 21
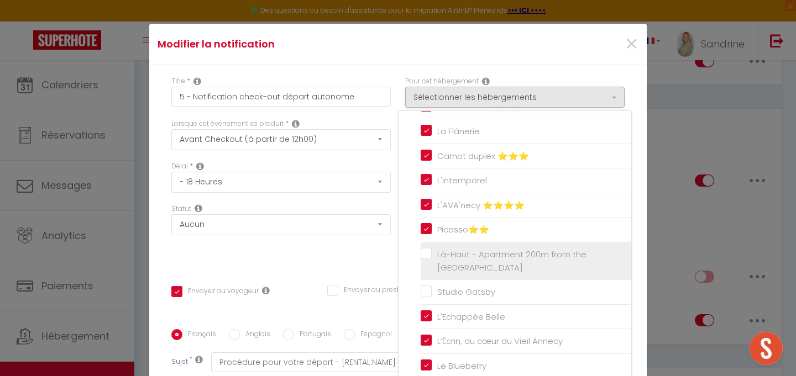
click at [431, 252] on label "Là-Haut - Apartment 200m from the [GEOGRAPHIC_DATA]" at bounding box center [527, 261] width 192 height 26
click at [429, 256] on input "Là-Haut - Apartment 200m from the [GEOGRAPHIC_DATA]" at bounding box center [525, 261] width 211 height 11
checkbox input "true"
checkbox input "false"
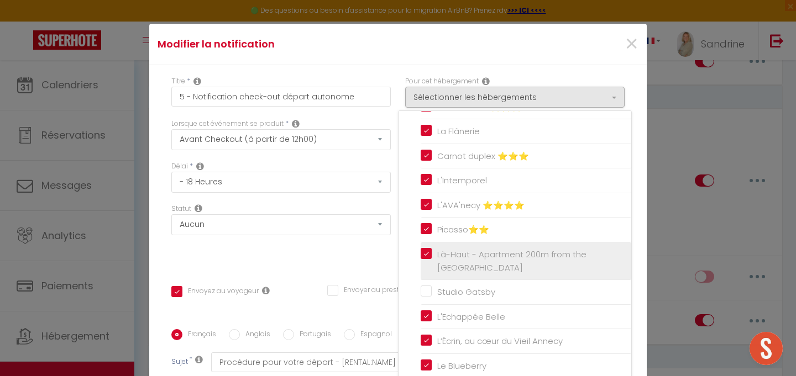
checkbox input "false"
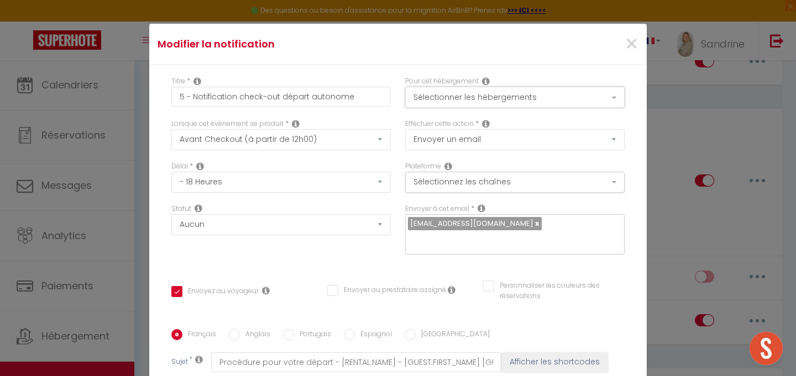
click at [492, 91] on button "Sélectionner les hébergements" at bounding box center [514, 97] width 219 height 21
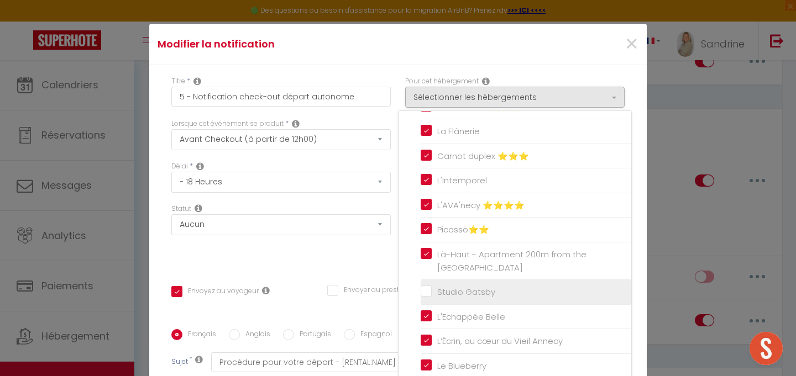
click at [430, 291] on input "Studio Gatsby" at bounding box center [525, 292] width 211 height 11
checkbox input "true"
checkbox input "false"
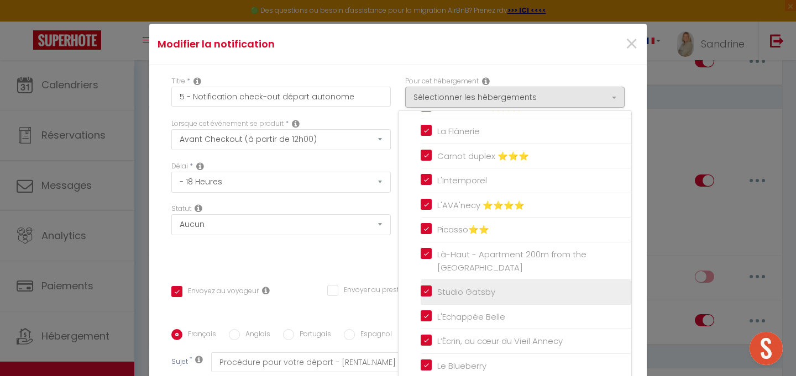
checkbox input "false"
checkbox input "true"
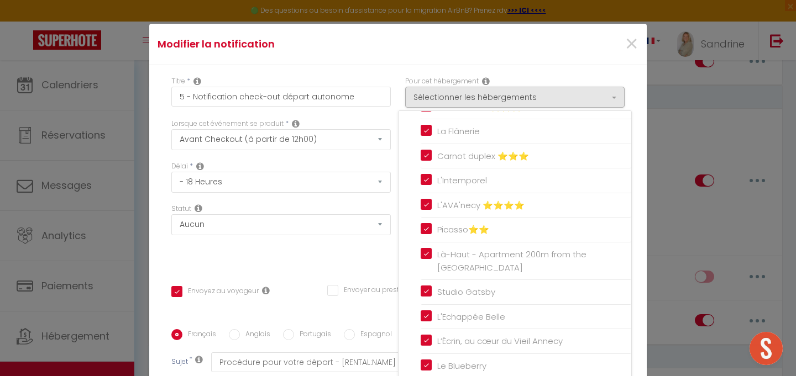
click at [385, 264] on div "Titre * 5 - Notification check-out départ autonome Pour cet hébergement Sélecti…" at bounding box center [397, 329] width 497 height 529
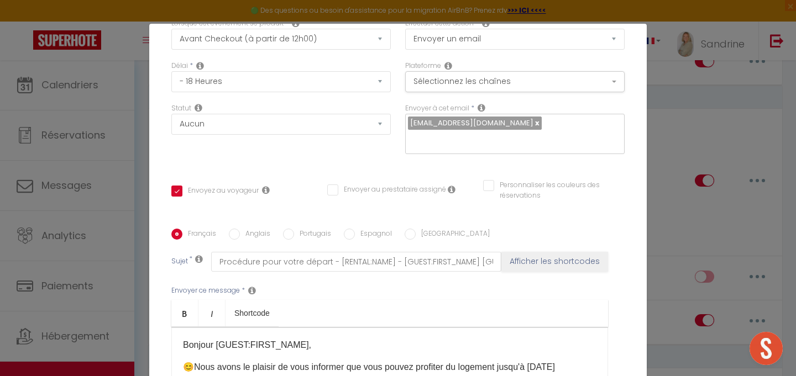
scroll to position [240, 0]
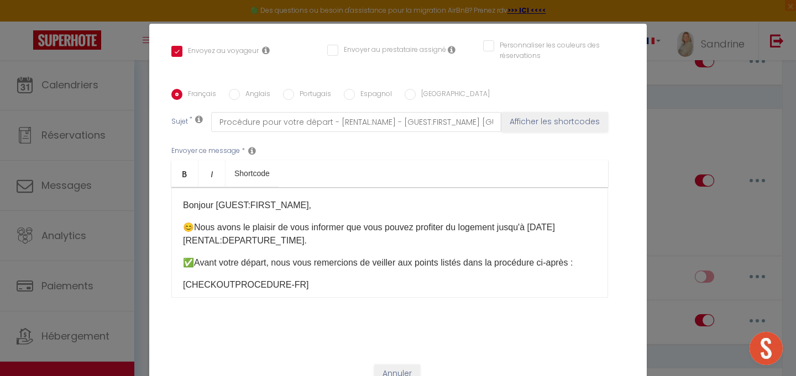
checkbox input "true"
checkbox input "false"
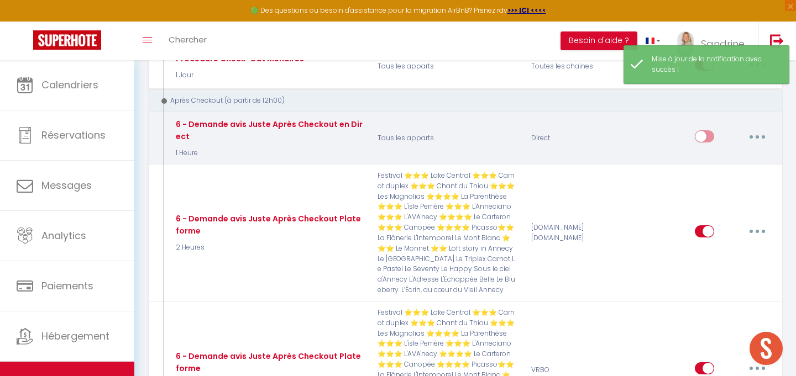
scroll to position [1361, 0]
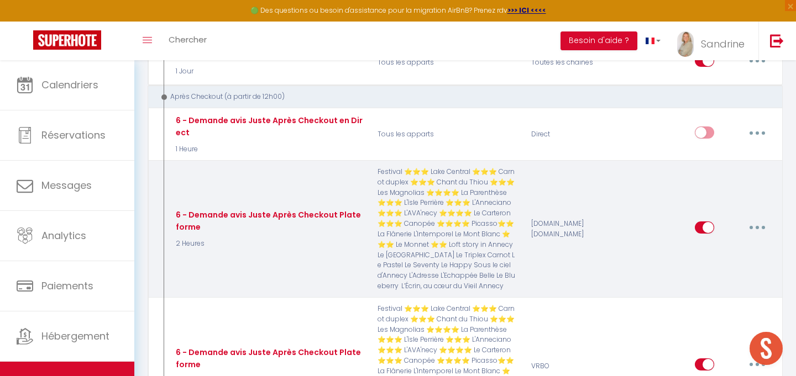
click at [758, 226] on icon "button" at bounding box center [756, 227] width 3 height 3
click at [702, 246] on link "Editer" at bounding box center [728, 252] width 82 height 19
type input "6 - Demande avis Juste Après Checkout Plateforme"
select select "5"
select select "2 Heures"
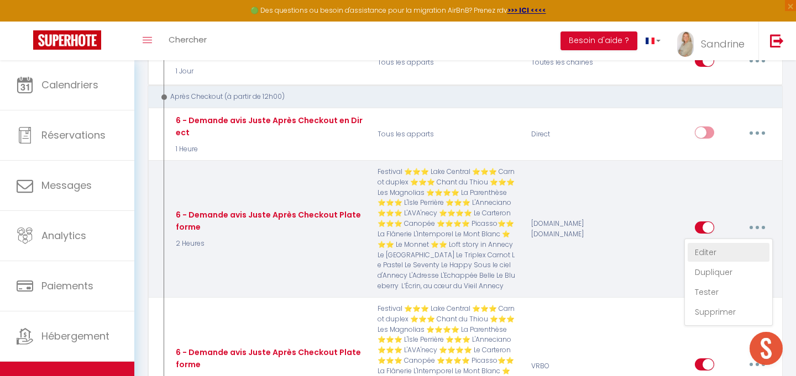
select select "if_booking_is_paid"
checkbox input "true"
checkbox input "false"
radio input "true"
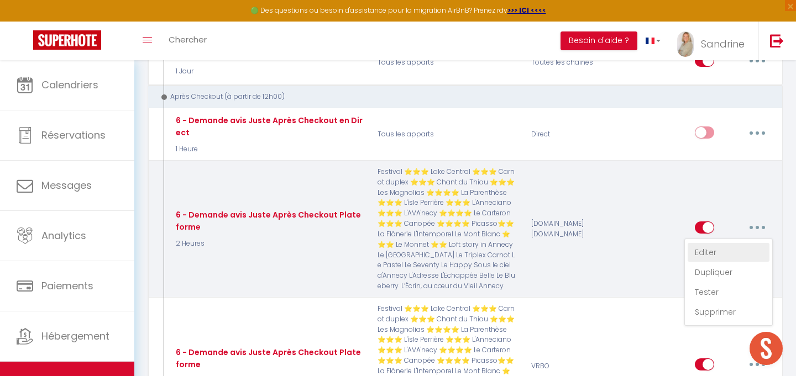
type input "[GUEST:FIRST_NAME], votre avis est essentiel !"
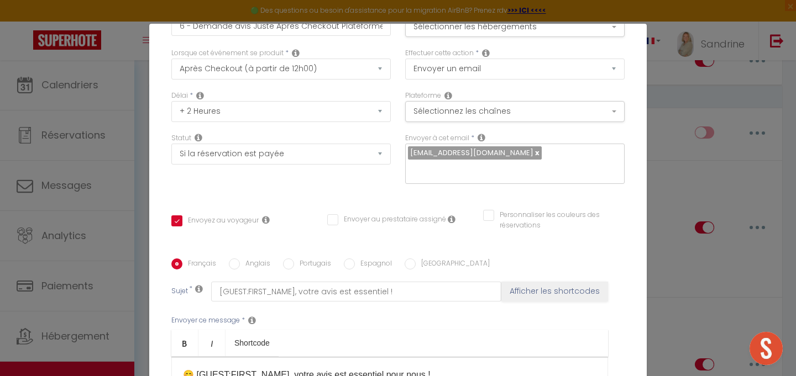
scroll to position [0, 0]
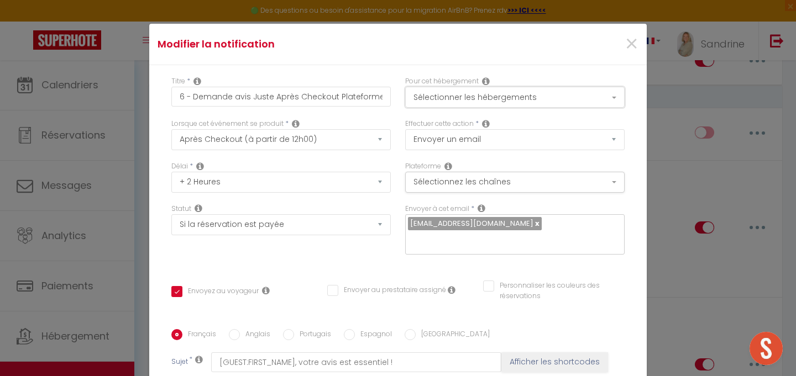
click at [514, 96] on button "Sélectionner les hébergements" at bounding box center [514, 97] width 219 height 21
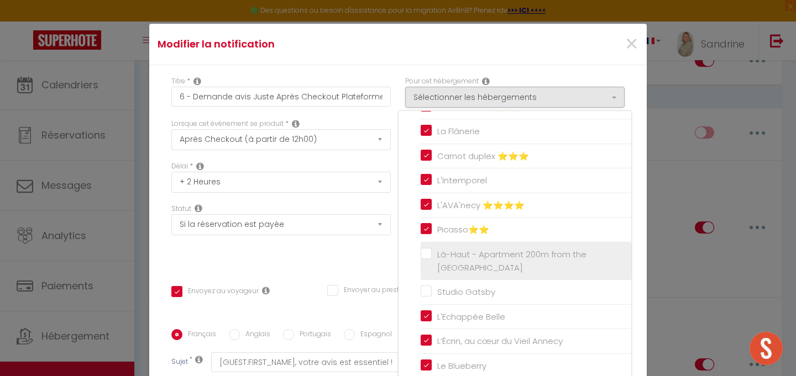
click at [431, 252] on label "Là-Haut - Apartment 200m from the [GEOGRAPHIC_DATA]" at bounding box center [527, 261] width 192 height 26
click at [429, 256] on input "Là-Haut - Apartment 200m from the [GEOGRAPHIC_DATA]" at bounding box center [525, 261] width 211 height 11
checkbox input "true"
checkbox input "false"
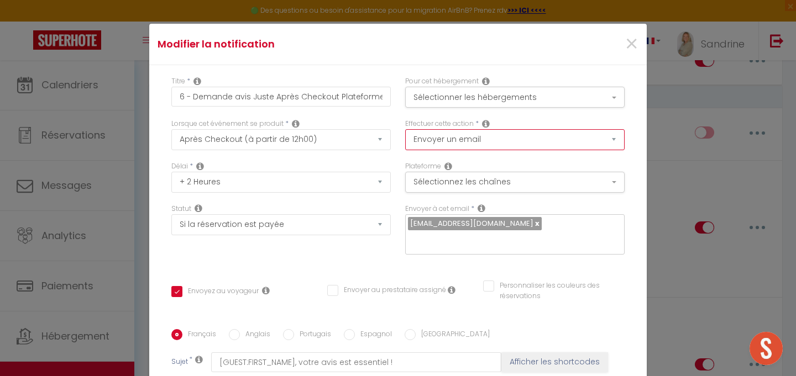
click at [488, 138] on select "Envoyer un email Envoyer un SMS Envoyer une notification push Envoyer l'avis au…" at bounding box center [514, 139] width 219 height 21
click at [514, 99] on button "Sélectionner les hébergements" at bounding box center [514, 97] width 219 height 21
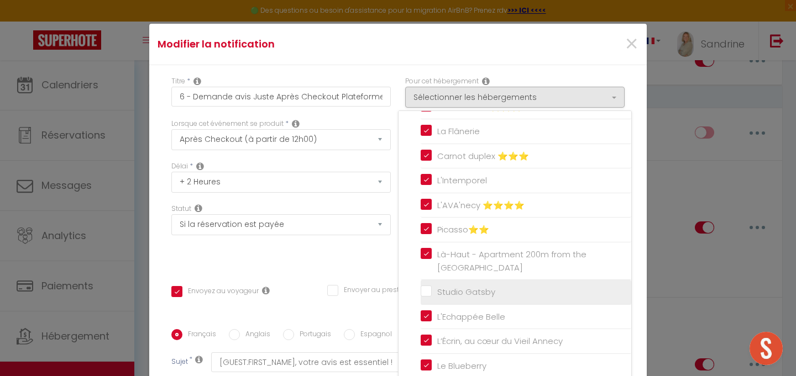
click at [430, 291] on input "Studio Gatsby" at bounding box center [525, 292] width 211 height 11
checkbox input "true"
checkbox input "false"
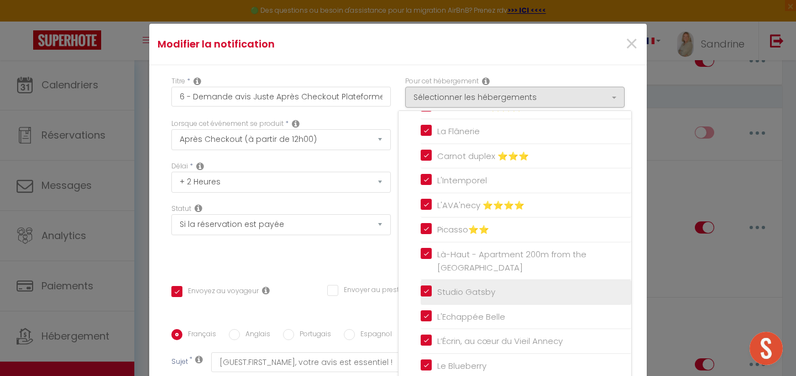
checkbox input "false"
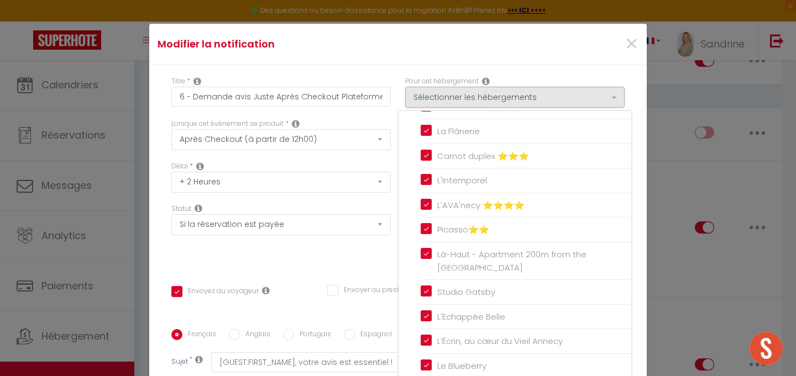
click at [393, 257] on div "Titre * 6 - Demande avis Juste Après Checkout Plateforme Pour cet hébergement S…" at bounding box center [397, 329] width 497 height 529
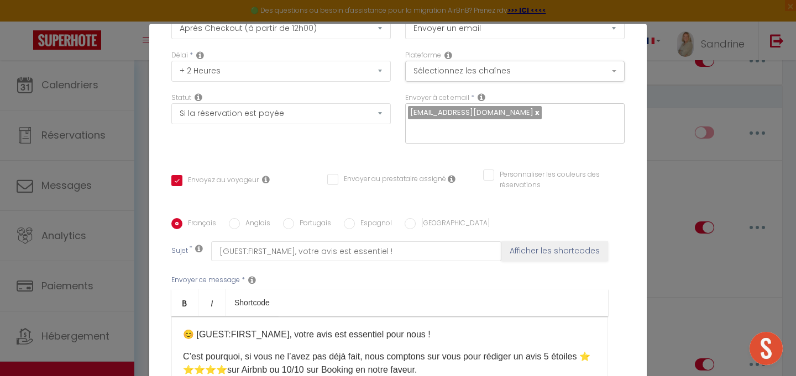
scroll to position [240, 0]
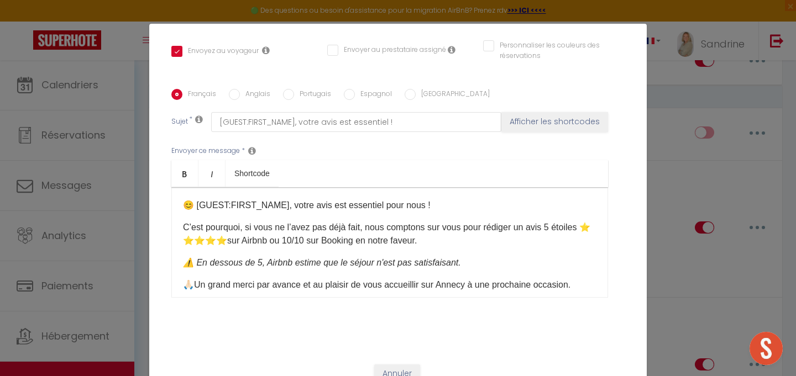
checkbox input "true"
checkbox input "false"
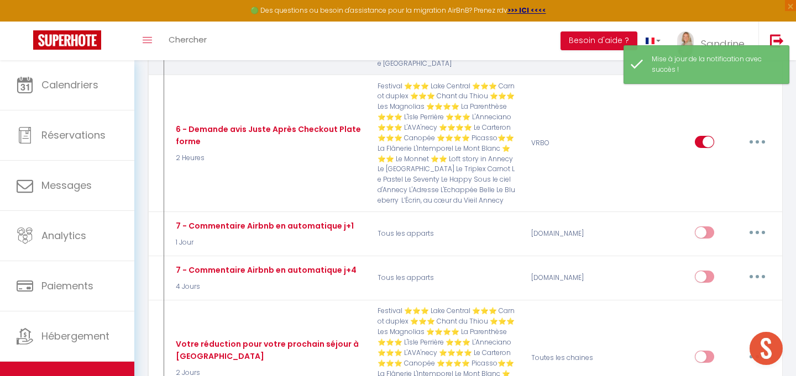
scroll to position [1606, 0]
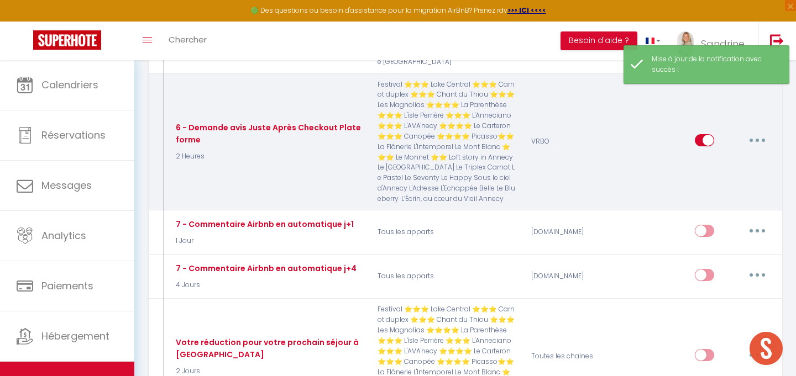
click at [761, 139] on button "button" at bounding box center [756, 140] width 31 height 18
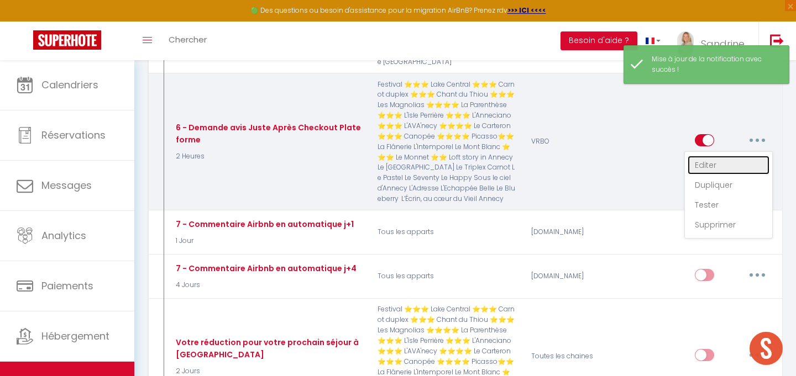
click at [717, 164] on link "Editer" at bounding box center [728, 165] width 82 height 19
type input "6 - Demande avis Juste Après Checkout Plateforme"
select select "5"
select select "2 Heures"
select select "if_booking_is_paid"
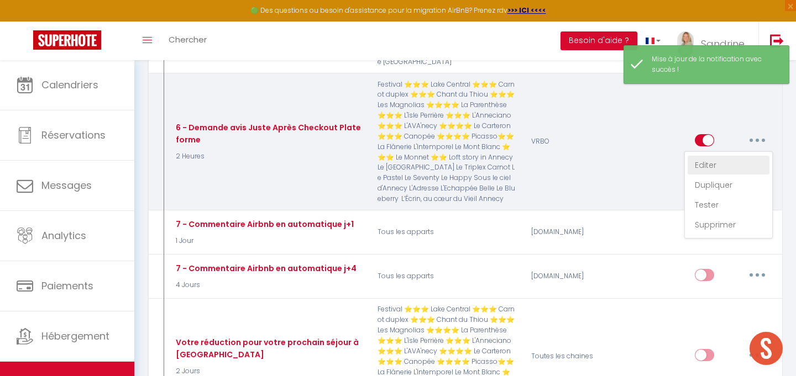
checkbox input "true"
checkbox input "false"
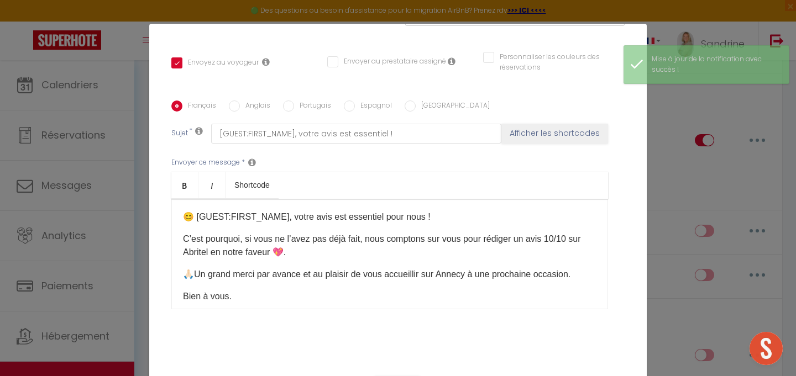
scroll to position [0, 0]
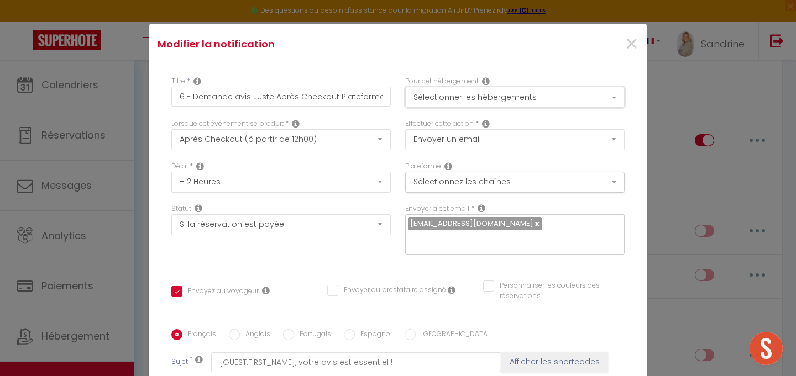
click at [547, 97] on button "Sélectionner les hébergements" at bounding box center [514, 97] width 219 height 21
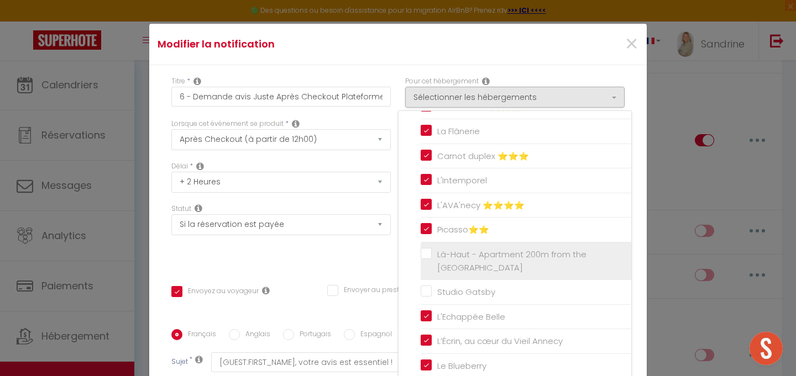
click at [431, 251] on label "Là-Haut - Apartment 200m from the [GEOGRAPHIC_DATA]" at bounding box center [527, 261] width 192 height 26
click at [429, 256] on input "Là-Haut - Apartment 200m from the [GEOGRAPHIC_DATA]" at bounding box center [525, 261] width 211 height 11
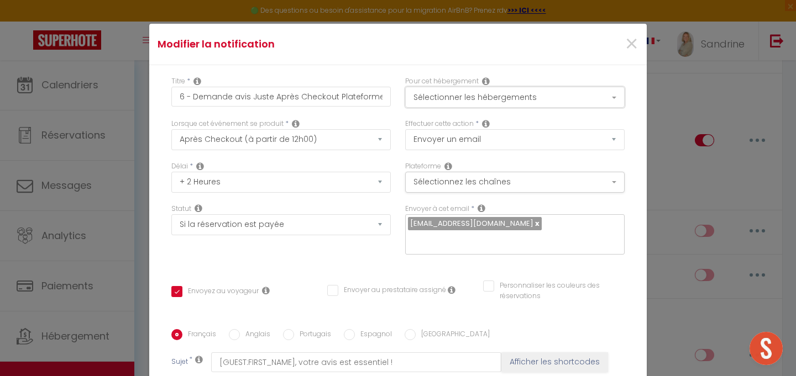
click at [515, 90] on button "Sélectionner les hébergements" at bounding box center [514, 97] width 219 height 21
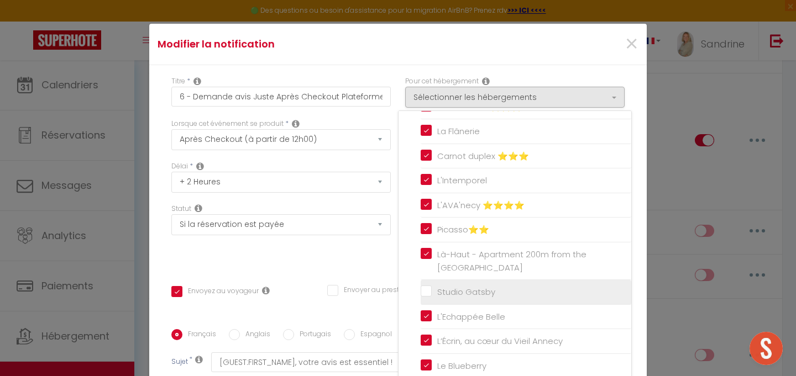
click at [426, 290] on input "Studio Gatsby" at bounding box center [525, 292] width 211 height 11
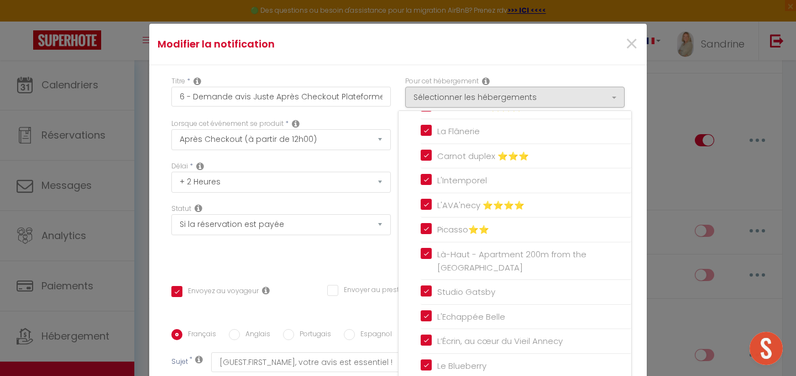
click at [374, 264] on div "Titre * 6 - Demande avis Juste Après Checkout Plateforme Pour cet hébergement S…" at bounding box center [397, 329] width 497 height 529
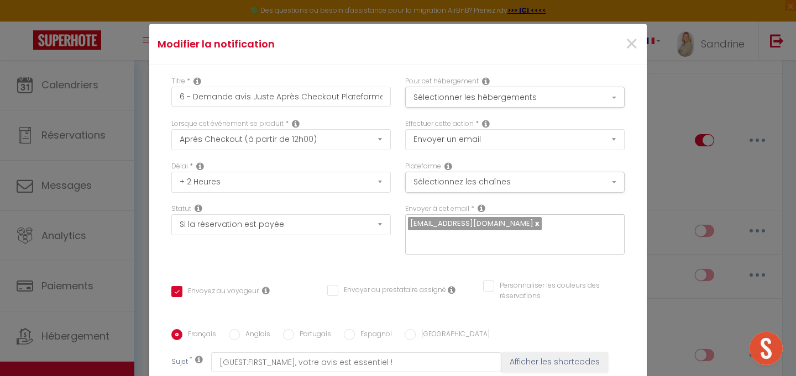
scroll to position [240, 0]
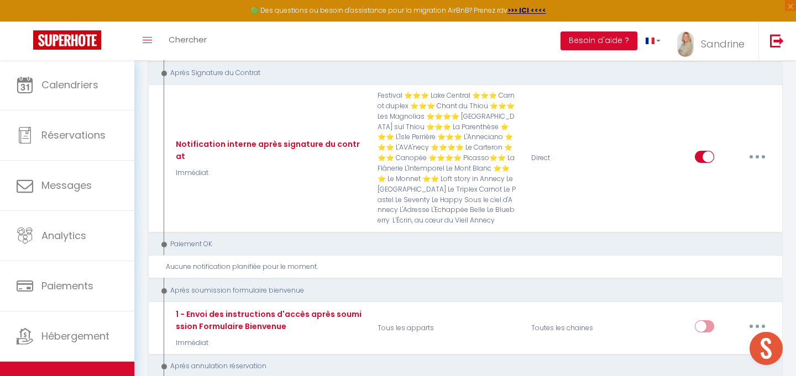
scroll to position [2670, 0]
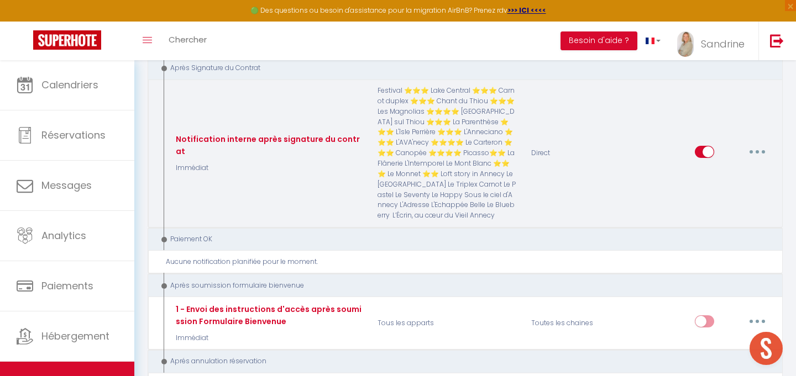
click at [761, 143] on button "button" at bounding box center [756, 152] width 31 height 18
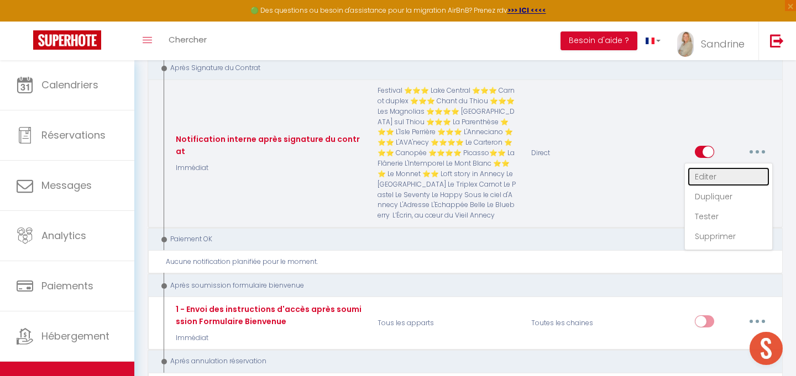
click at [725, 167] on link "Editer" at bounding box center [728, 176] width 82 height 19
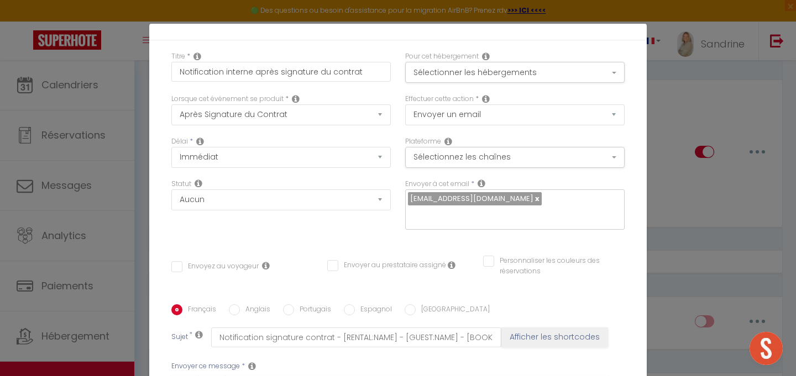
scroll to position [0, 0]
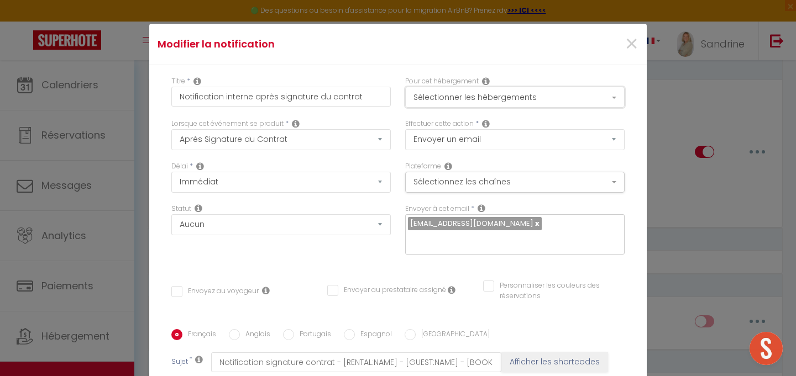
click at [544, 96] on button "Sélectionner les hébergements" at bounding box center [514, 97] width 219 height 21
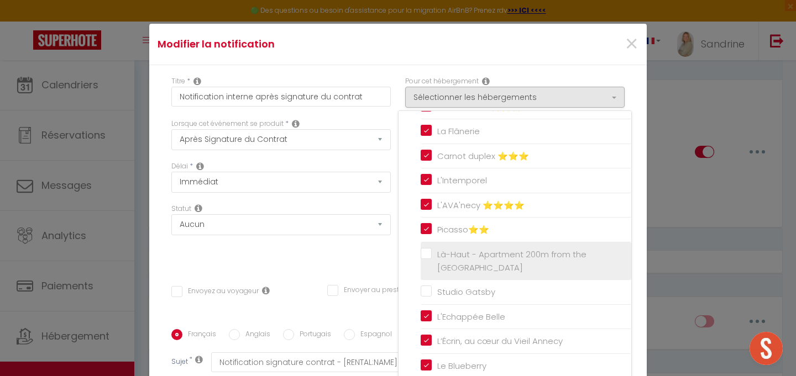
click at [431, 250] on label "Là-Haut - Apartment 200m from the [GEOGRAPHIC_DATA]" at bounding box center [527, 261] width 192 height 26
click at [430, 256] on input "Là-Haut - Apartment 200m from the [GEOGRAPHIC_DATA]" at bounding box center [525, 261] width 211 height 11
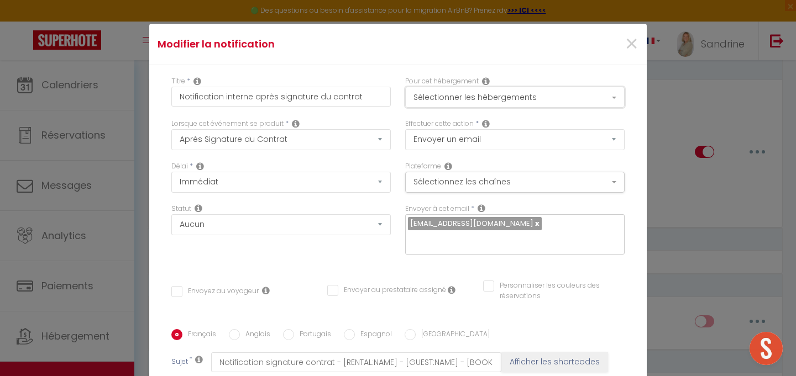
click at [496, 98] on button "Sélectionner les hébergements" at bounding box center [514, 97] width 219 height 21
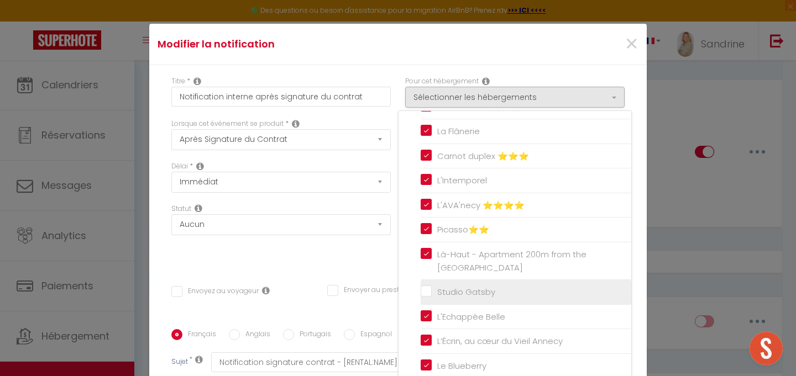
click at [428, 290] on input "Studio Gatsby" at bounding box center [525, 292] width 211 height 11
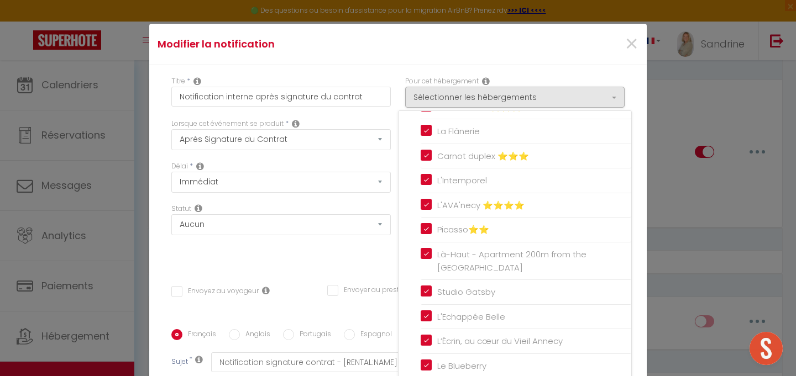
click at [390, 254] on div "Titre * Notification interne après signature du contrat Pour cet hébergement Sé…" at bounding box center [397, 329] width 497 height 529
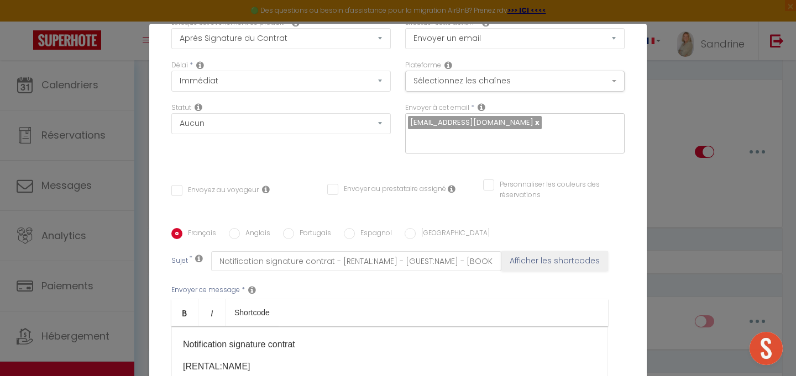
scroll to position [240, 0]
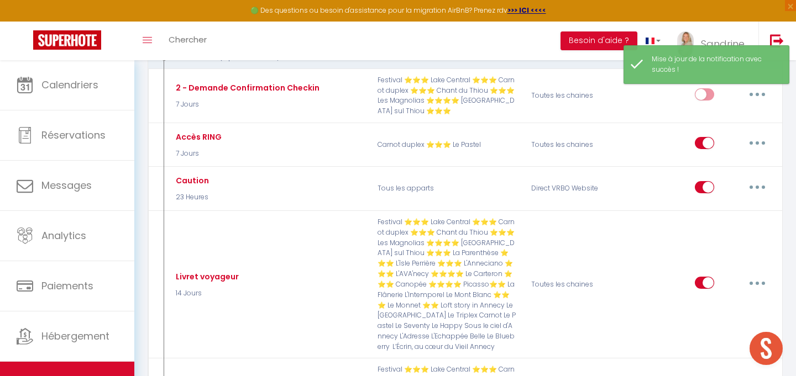
scroll to position [693, 0]
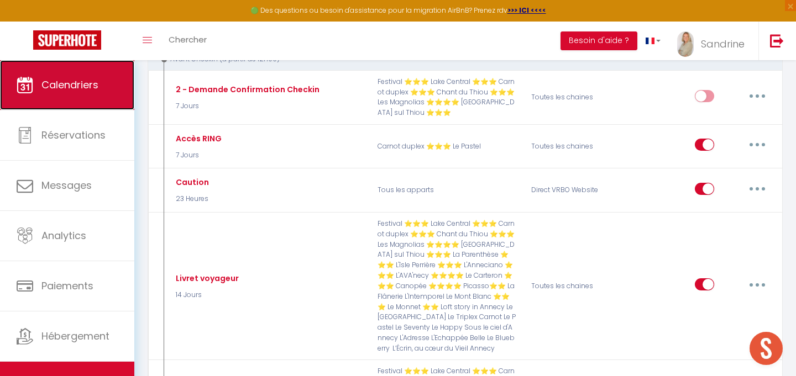
click at [63, 87] on span "Calendriers" at bounding box center [69, 85] width 57 height 14
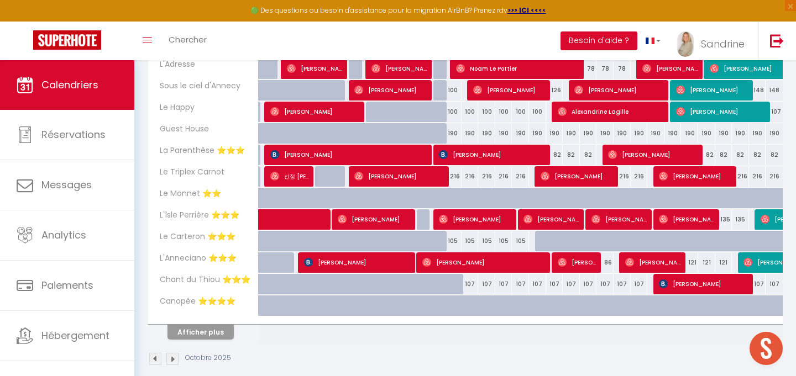
scroll to position [379, 0]
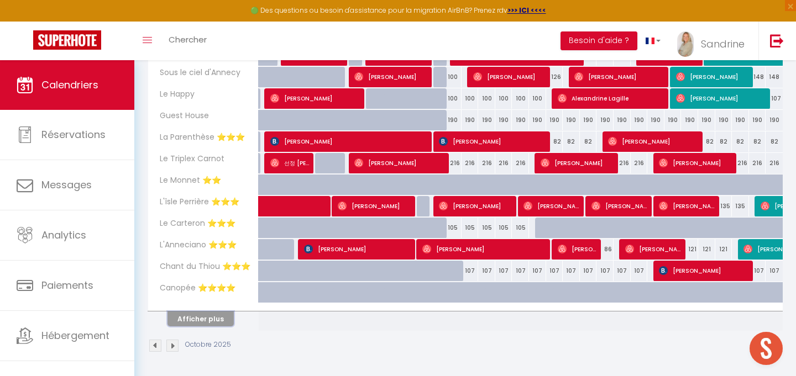
click at [219, 317] on button "Afficher plus" at bounding box center [200, 319] width 66 height 15
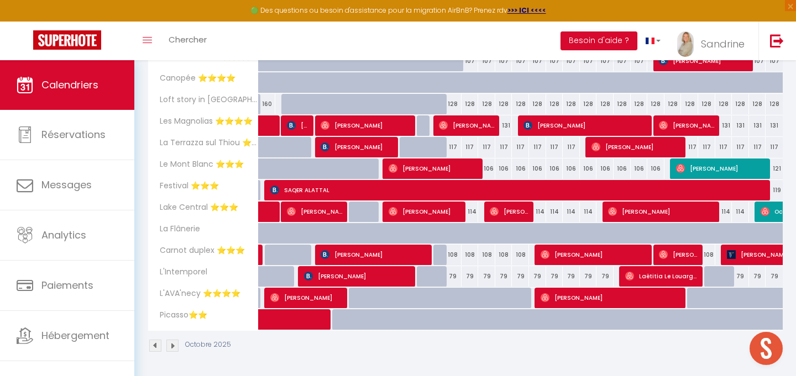
scroll to position [0, 0]
